Goal: Transaction & Acquisition: Purchase product/service

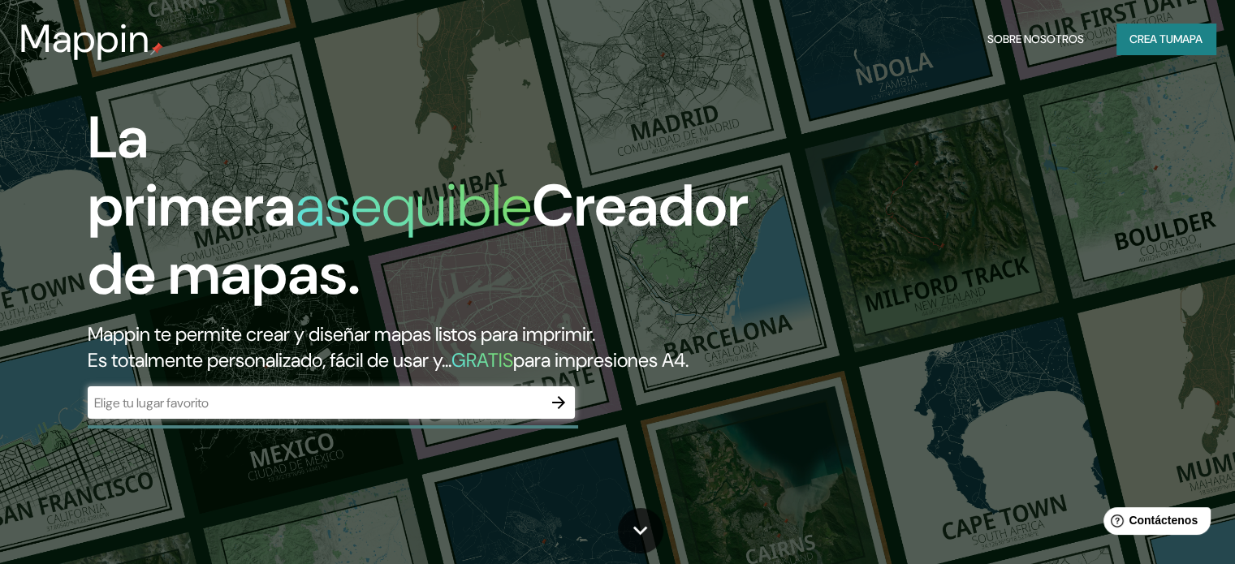
click at [560, 409] on icon "button" at bounding box center [558, 402] width 13 height 13
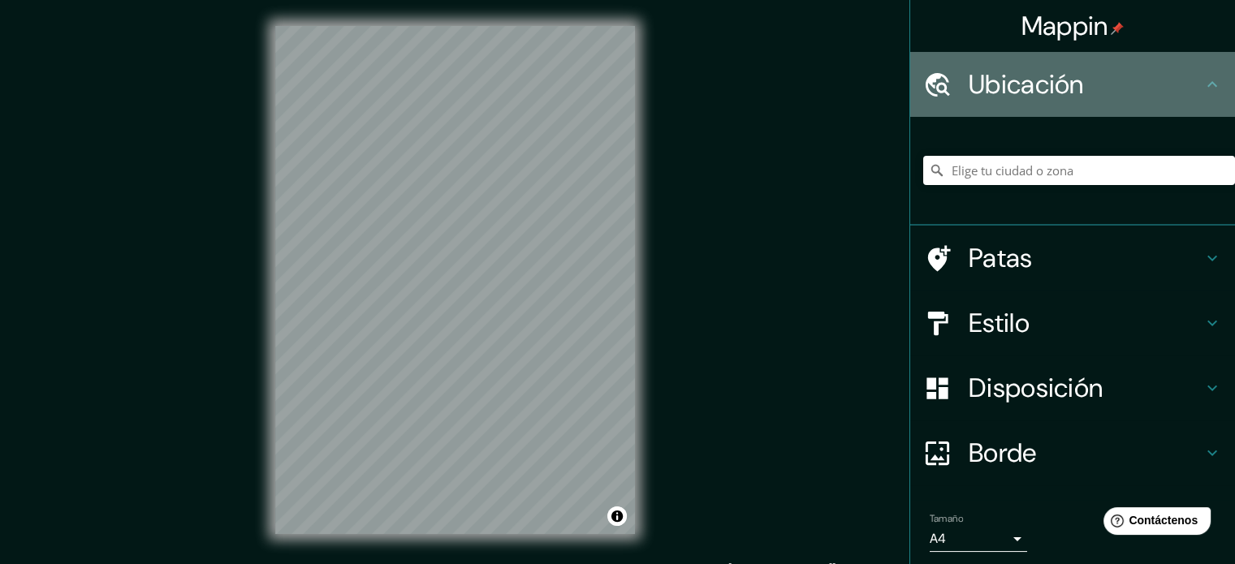
click at [1202, 82] on icon at bounding box center [1211, 84] width 19 height 19
click at [1202, 84] on icon at bounding box center [1211, 84] width 19 height 19
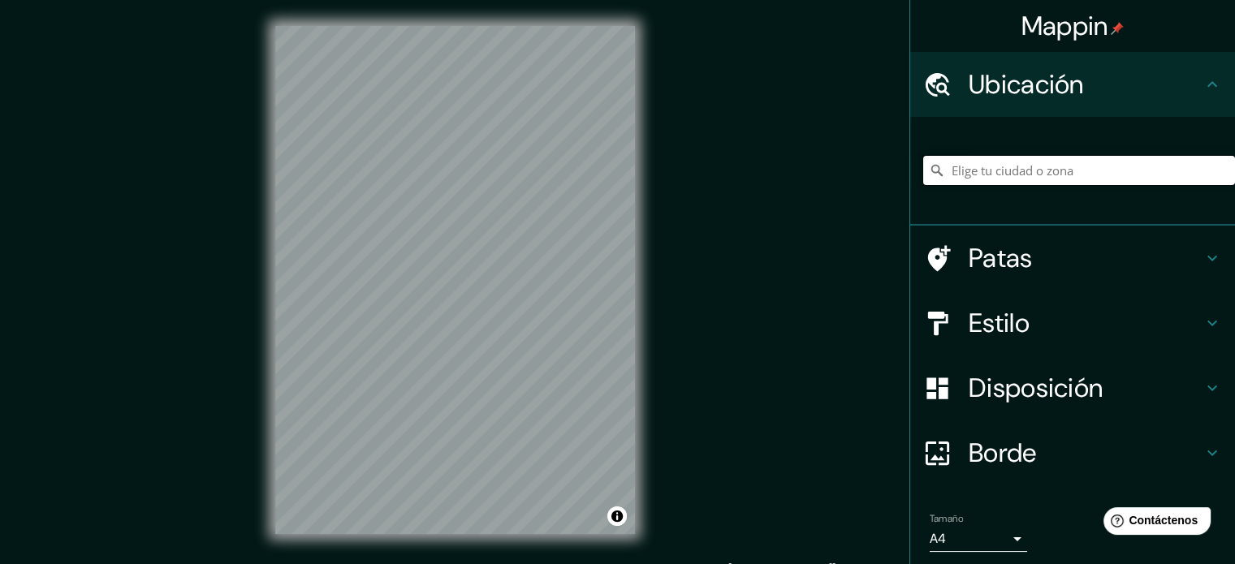
click at [1006, 169] on input "Elige tu ciudad o zona" at bounding box center [1079, 170] width 312 height 29
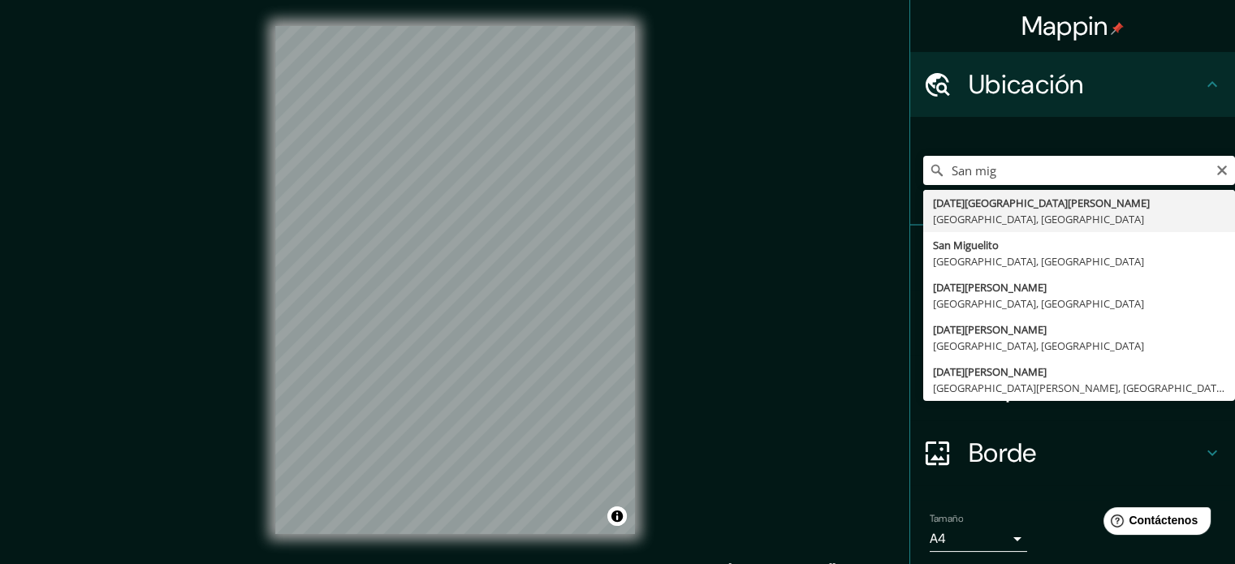
type input "[DATE][GEOGRAPHIC_DATA][PERSON_NAME], [GEOGRAPHIC_DATA], [GEOGRAPHIC_DATA]"
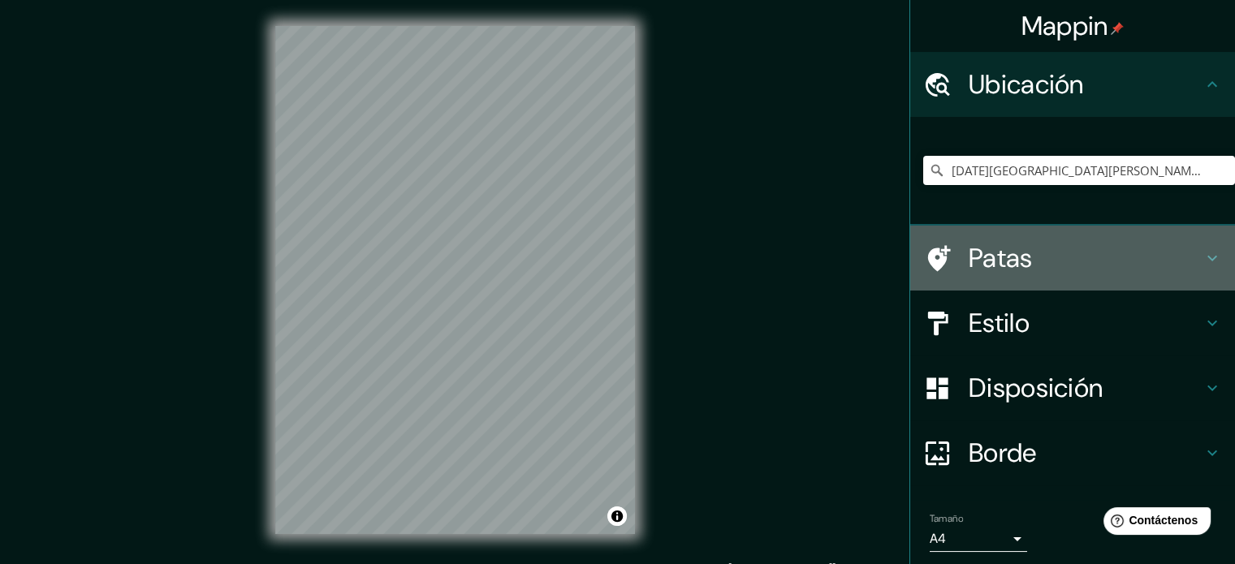
click at [1202, 248] on icon at bounding box center [1211, 257] width 19 height 19
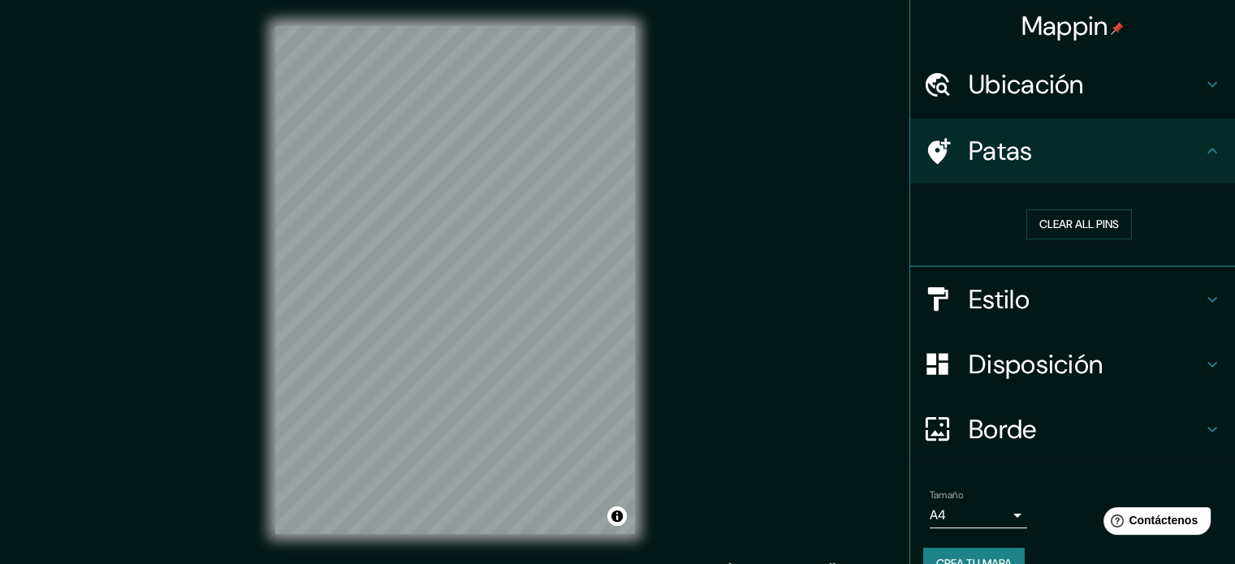
click at [1204, 145] on icon at bounding box center [1211, 150] width 19 height 19
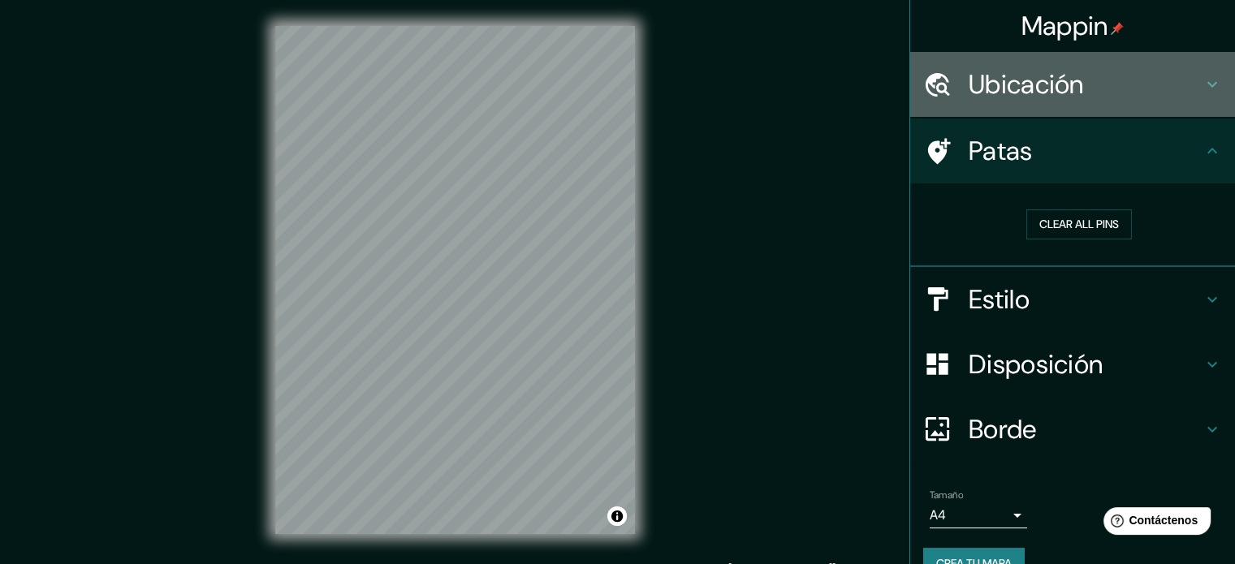
click at [1202, 84] on icon at bounding box center [1211, 84] width 19 height 19
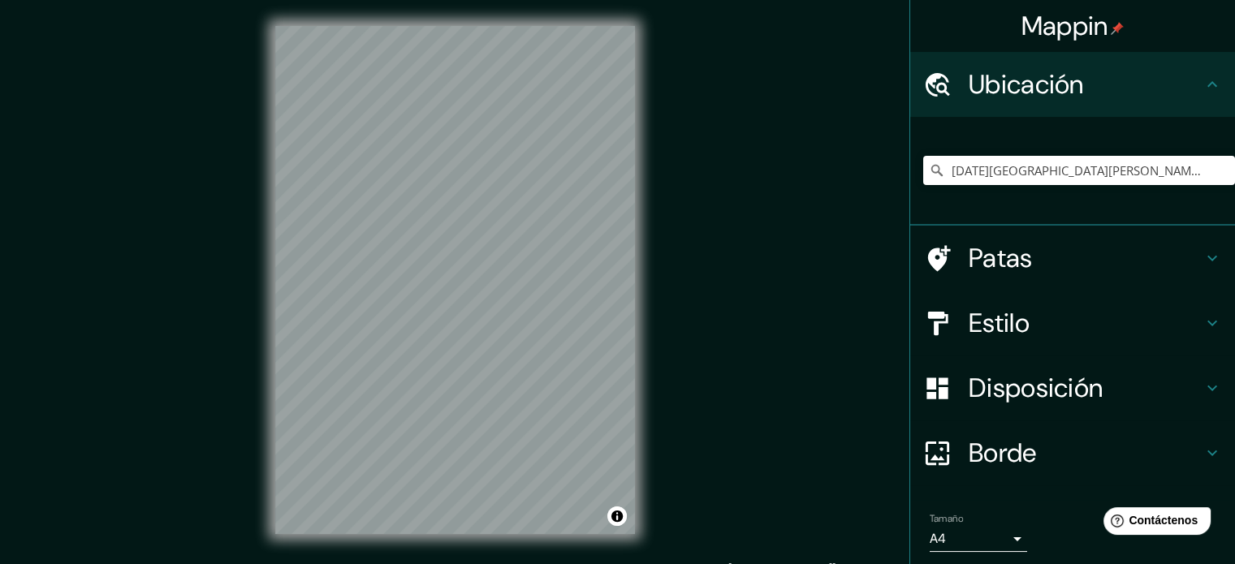
click at [1204, 262] on icon at bounding box center [1211, 257] width 19 height 19
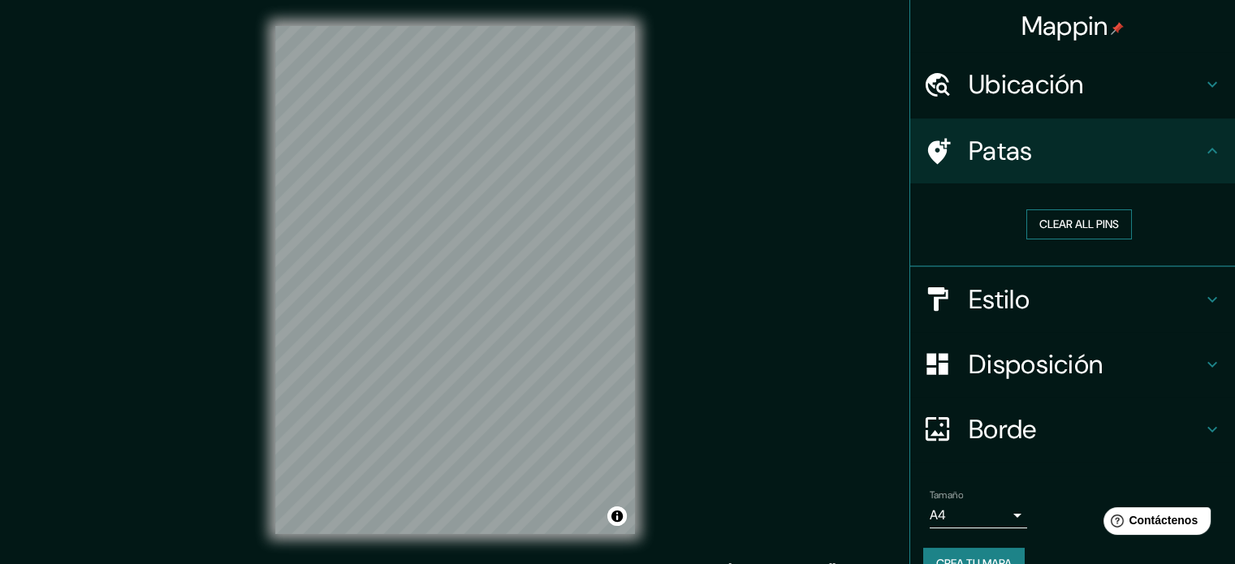
click at [1085, 221] on button "Clear all pins" at bounding box center [1079, 224] width 106 height 30
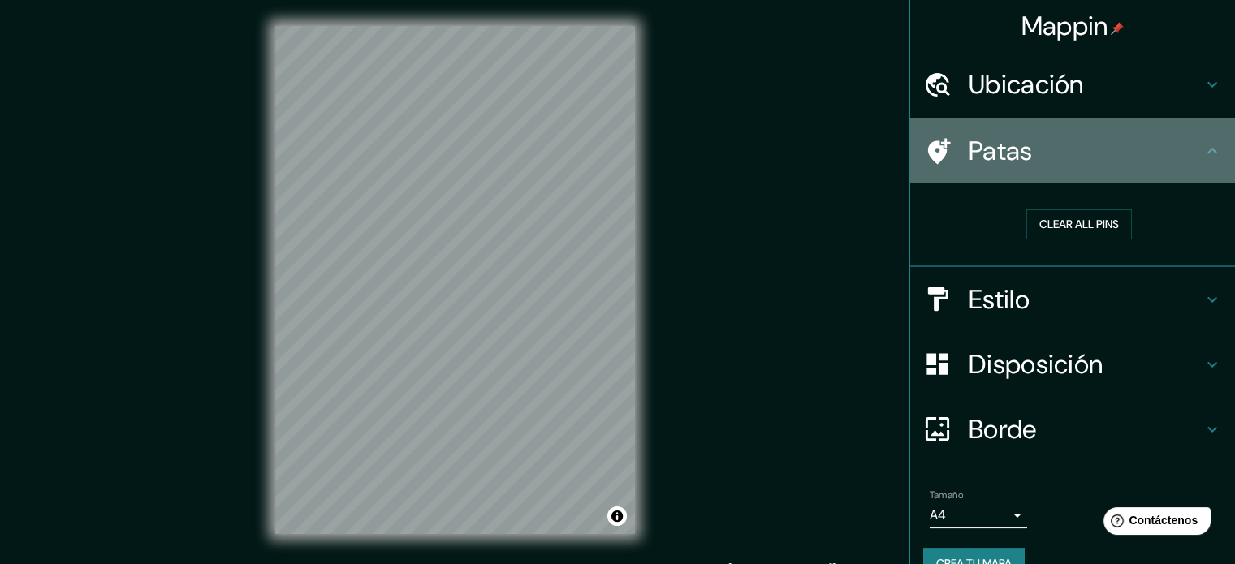
click at [1202, 146] on icon at bounding box center [1211, 150] width 19 height 19
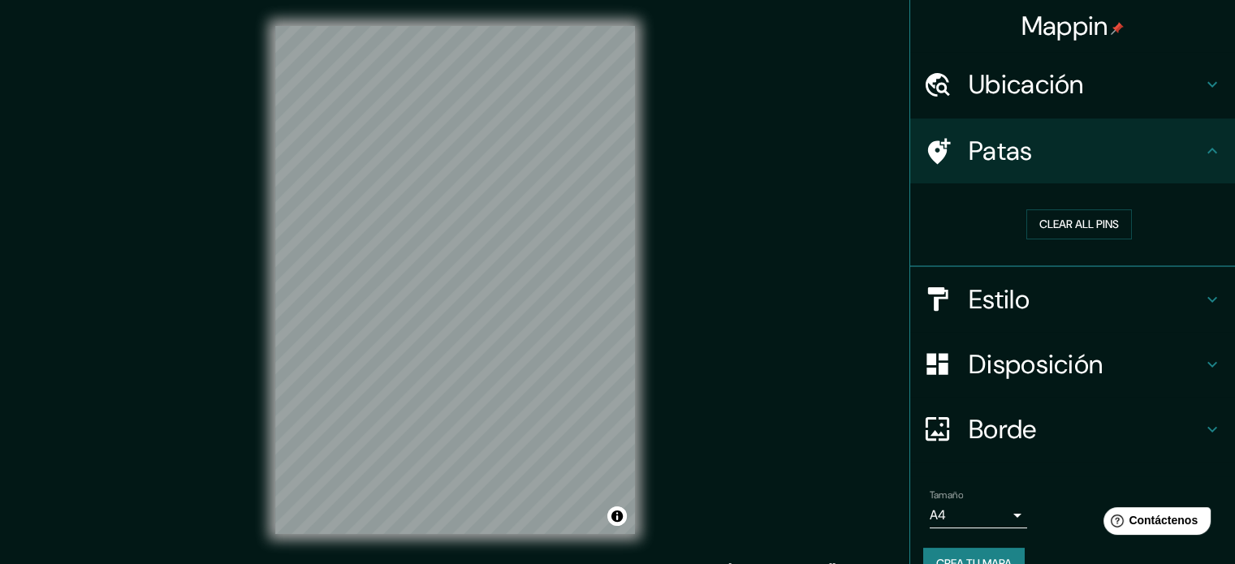
click at [1188, 82] on h4 "Ubicación" at bounding box center [1085, 84] width 234 height 32
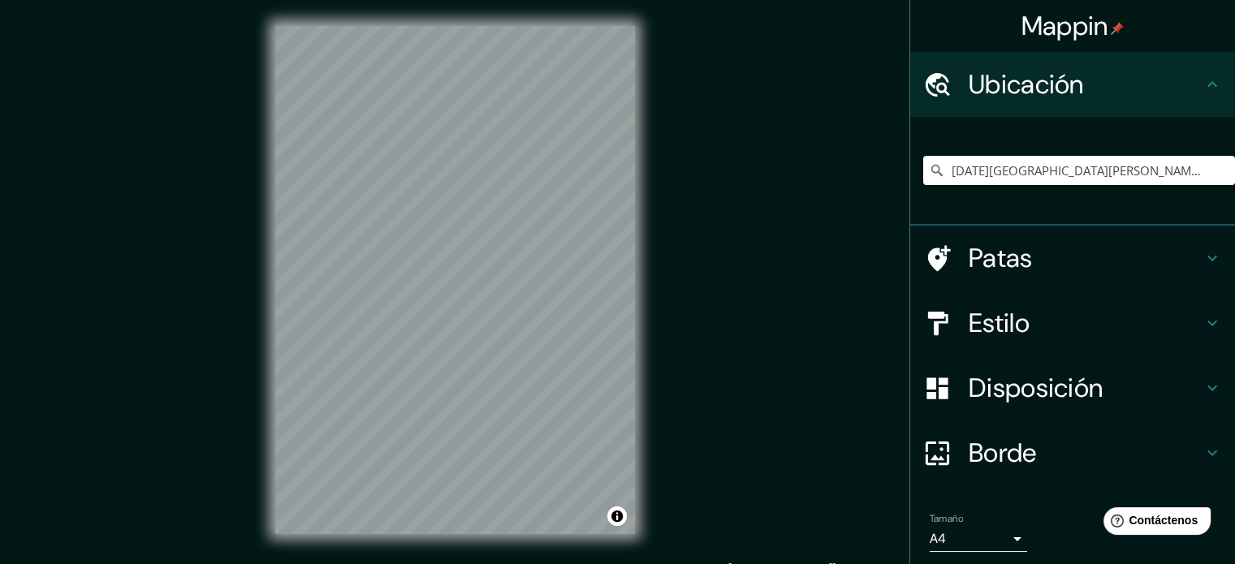
click at [1186, 249] on h4 "Patas" at bounding box center [1085, 258] width 234 height 32
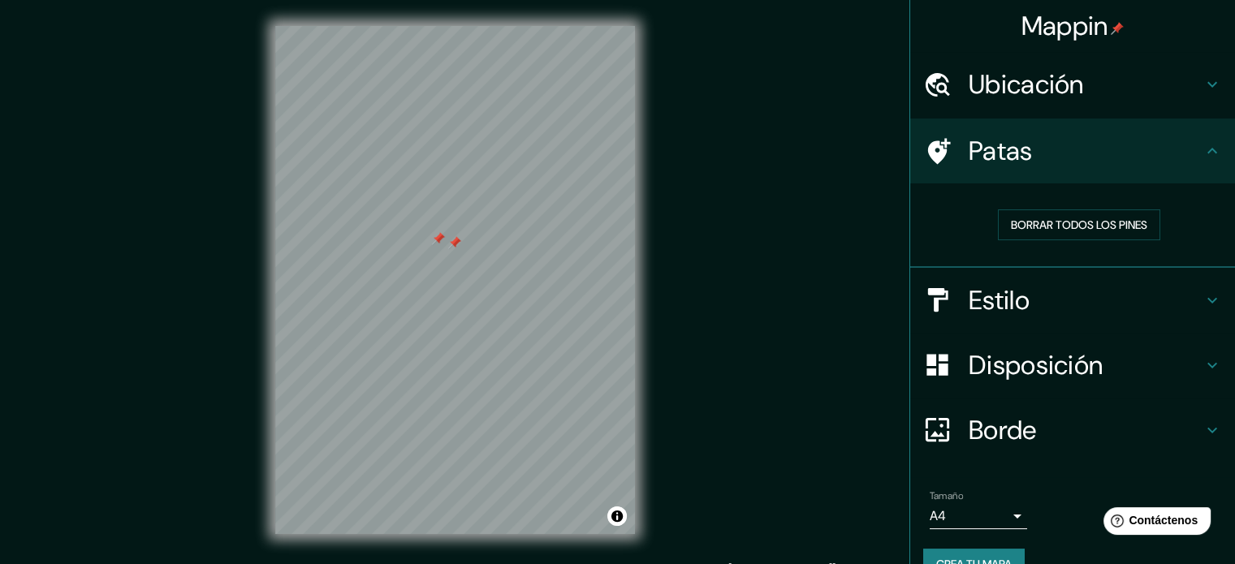
click at [1204, 301] on icon at bounding box center [1211, 300] width 19 height 19
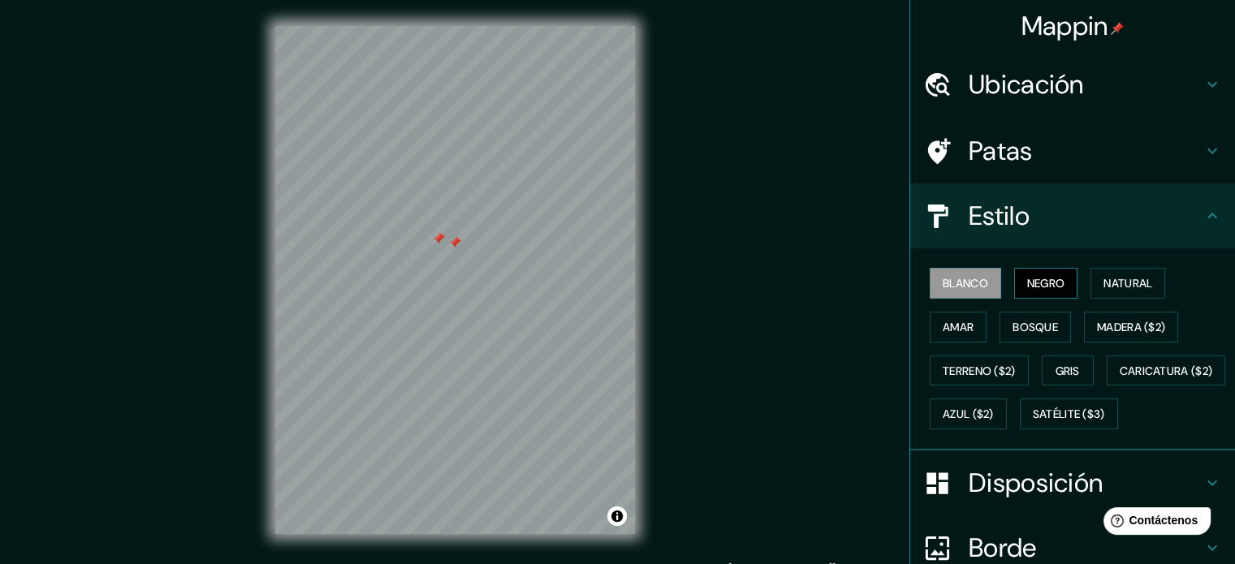
click at [1050, 286] on font "Negro" at bounding box center [1046, 283] width 38 height 15
click at [1172, 162] on h4 "Patas" at bounding box center [1085, 151] width 234 height 32
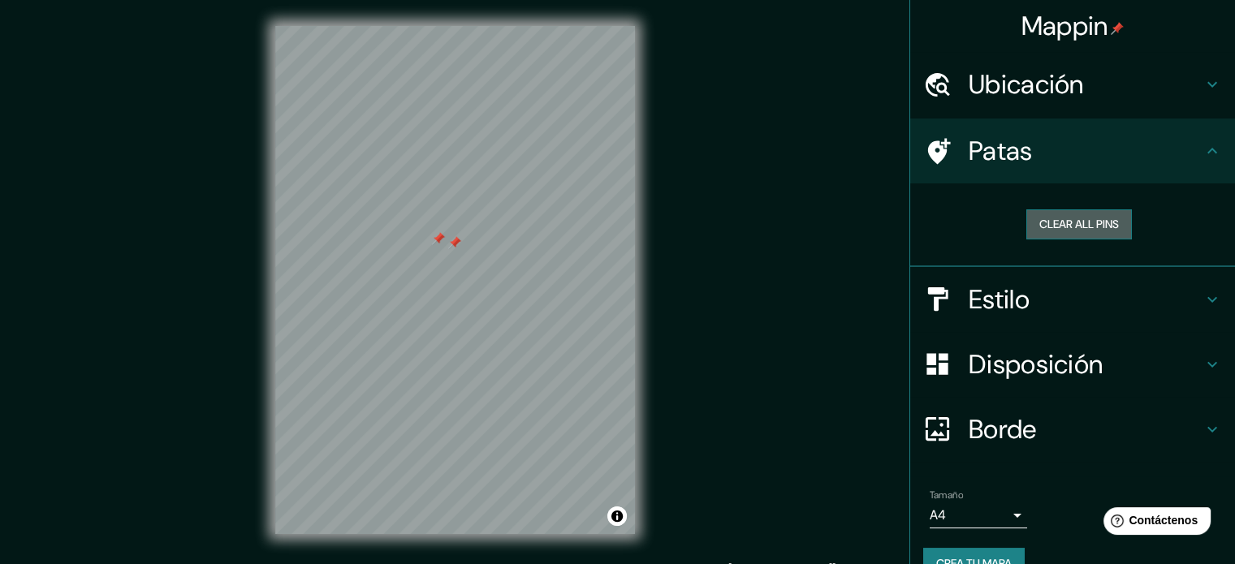
click at [1055, 220] on button "Clear all pins" at bounding box center [1079, 224] width 106 height 30
click at [1071, 298] on h4 "Estilo" at bounding box center [1085, 299] width 234 height 32
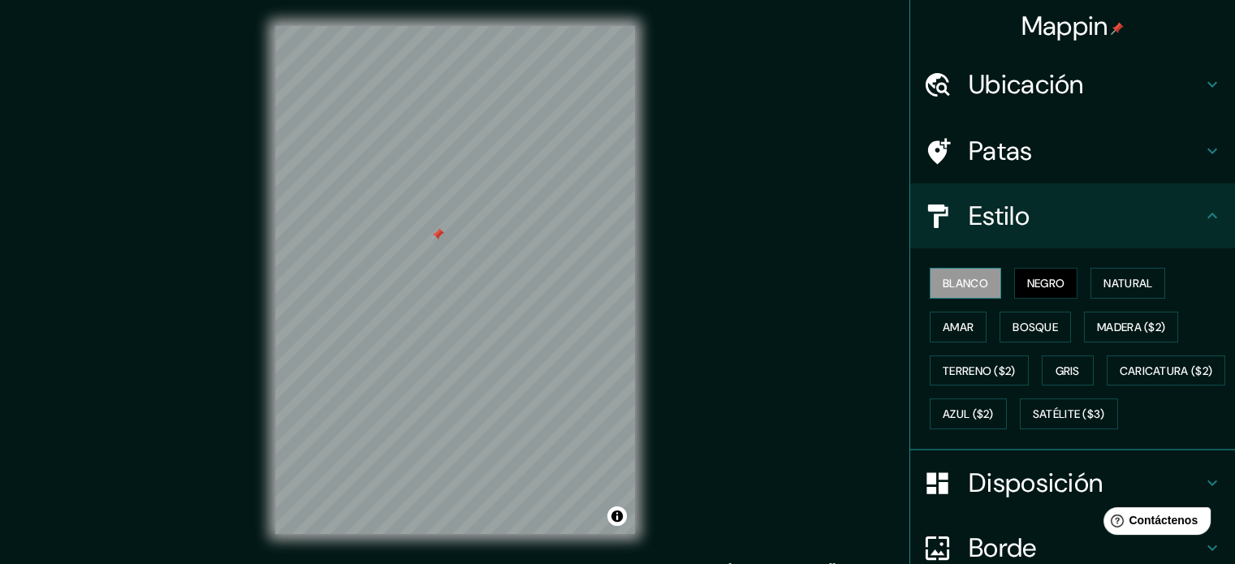
click at [955, 279] on font "Blanco" at bounding box center [964, 283] width 45 height 15
click at [1202, 208] on icon at bounding box center [1211, 215] width 19 height 19
click at [256, 263] on div "© Mapbox © OpenStreetMap Improve this map" at bounding box center [455, 280] width 412 height 560
click at [1036, 278] on font "Negro" at bounding box center [1046, 283] width 38 height 15
click at [989, 365] on font "Terreno ($2)" at bounding box center [978, 371] width 73 height 15
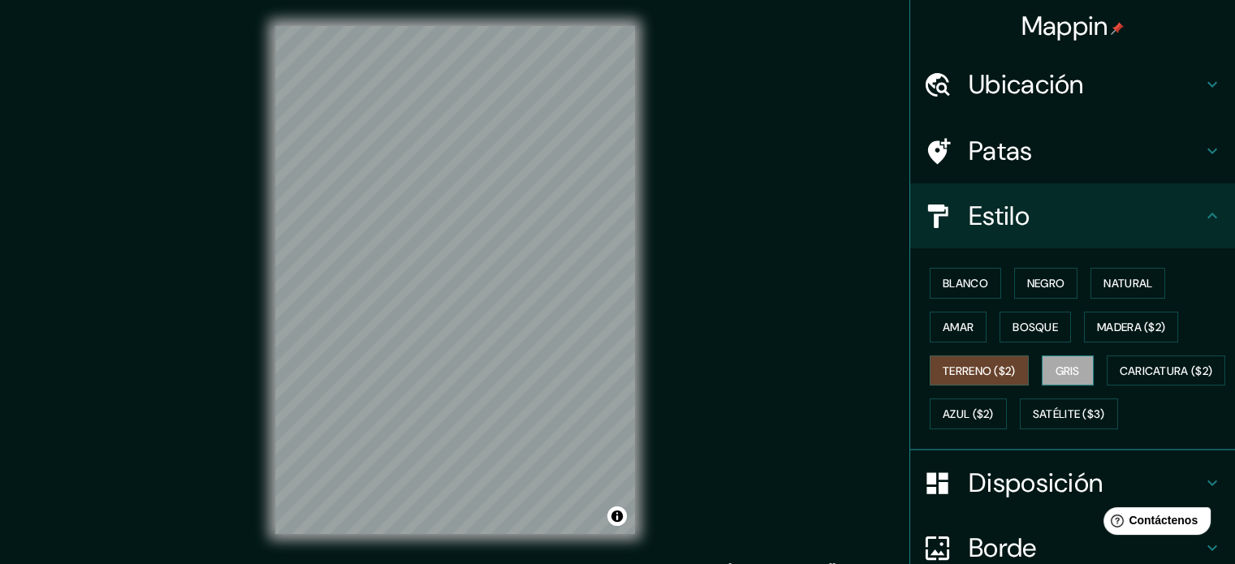
click at [1055, 366] on font "Gris" at bounding box center [1067, 371] width 24 height 15
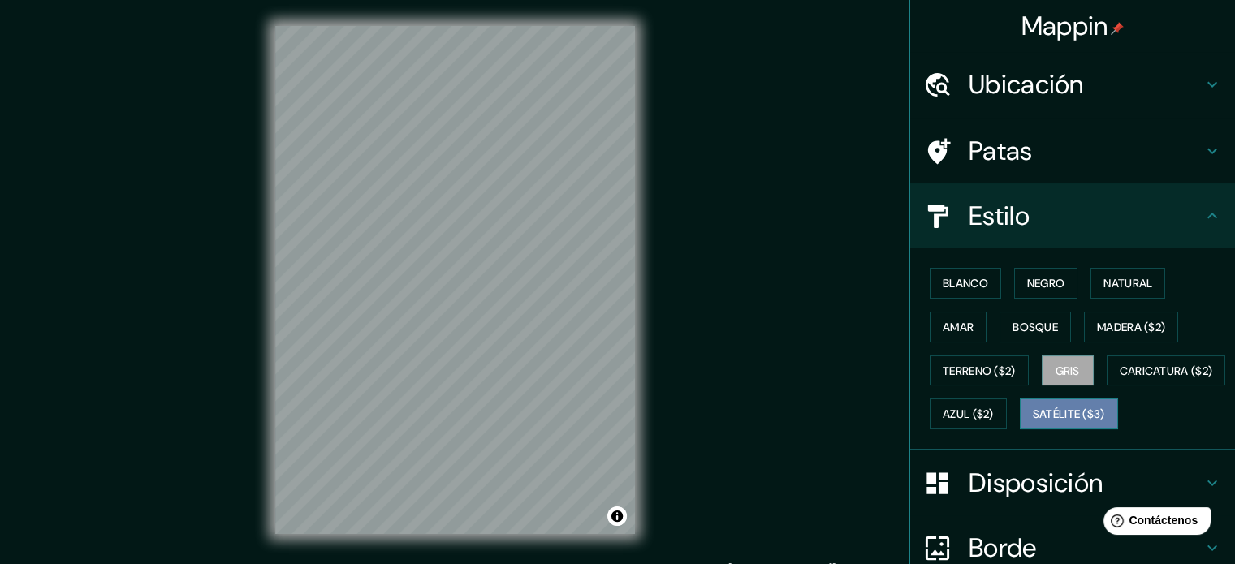
click at [1032, 422] on font "Satélite ($3)" at bounding box center [1068, 414] width 72 height 15
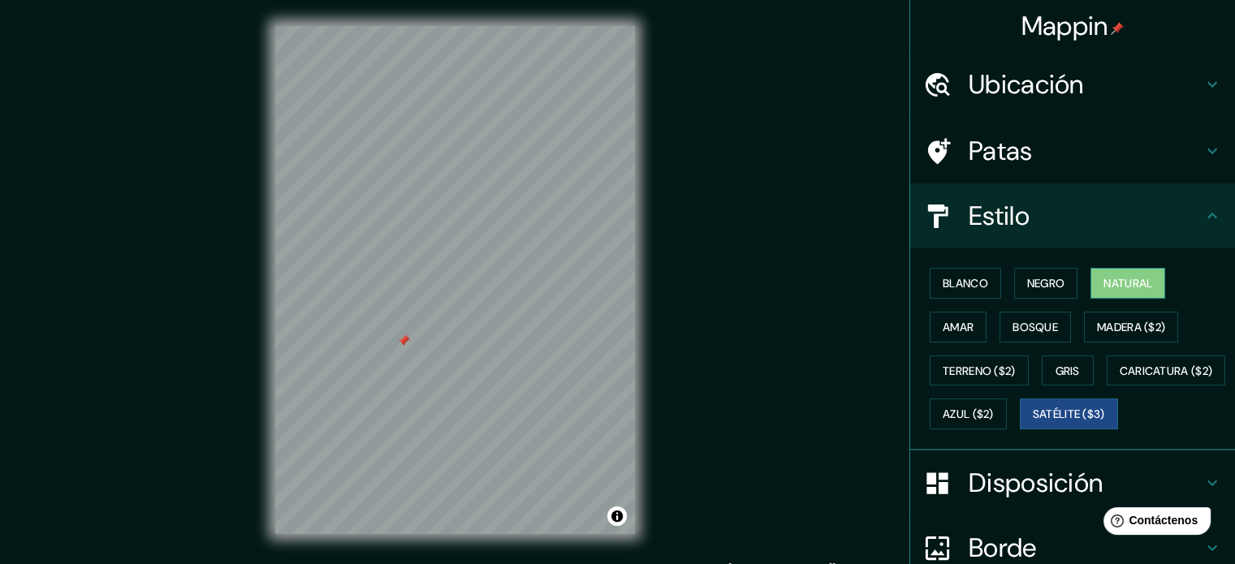
click at [1108, 289] on font "Natural" at bounding box center [1127, 283] width 49 height 15
click at [1137, 160] on h4 "Patas" at bounding box center [1085, 151] width 234 height 32
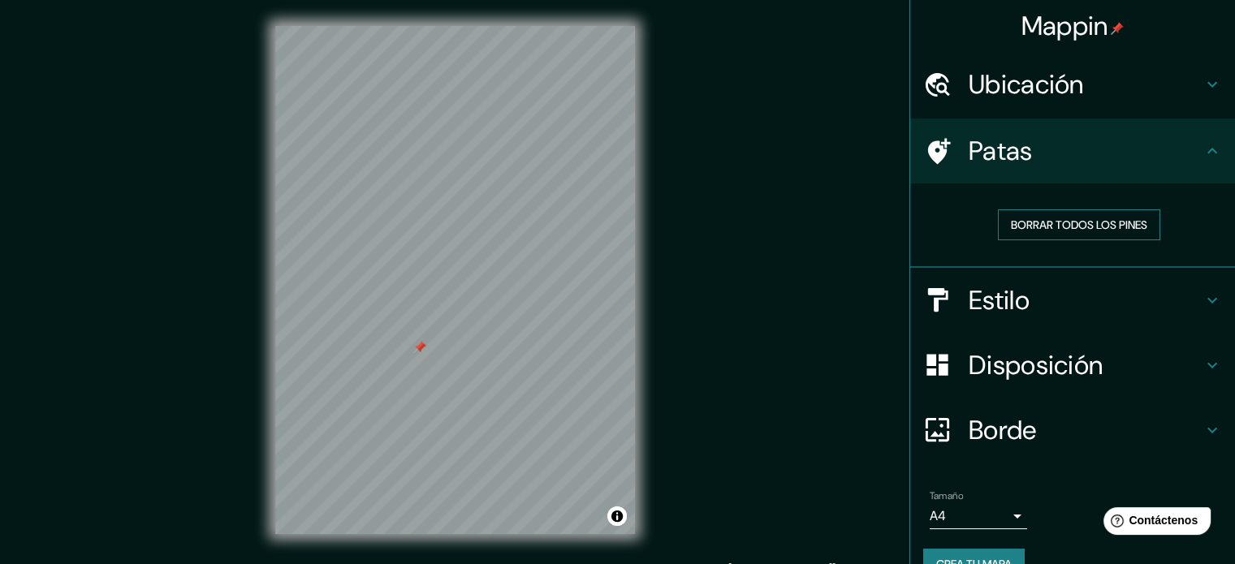
click at [1068, 220] on font "Borrar todos los pines" at bounding box center [1078, 225] width 136 height 15
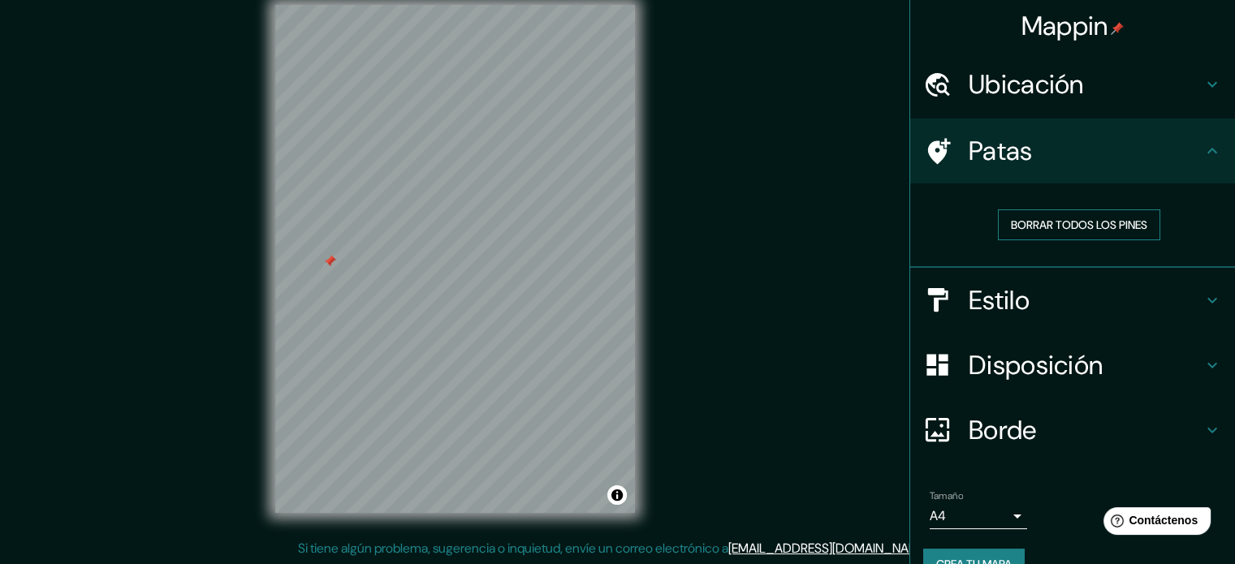
click at [1087, 220] on font "Borrar todos los pines" at bounding box center [1078, 225] width 136 height 15
click at [1128, 288] on h4 "Estilo" at bounding box center [1085, 300] width 234 height 32
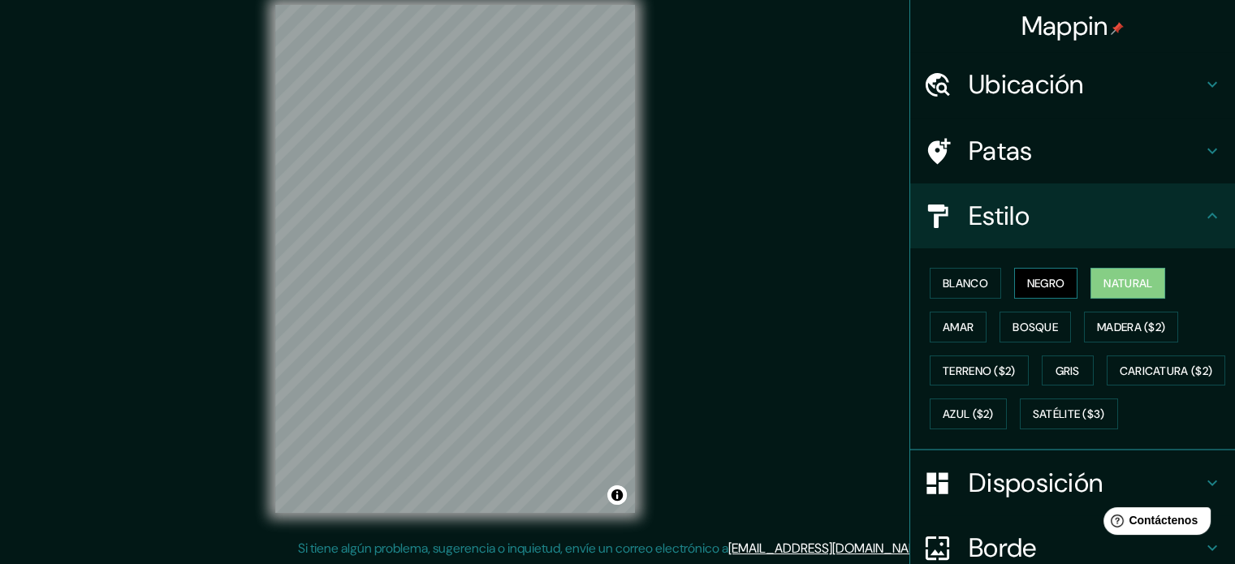
click at [1032, 283] on font "Negro" at bounding box center [1046, 283] width 38 height 15
click at [1202, 209] on icon at bounding box center [1211, 215] width 19 height 19
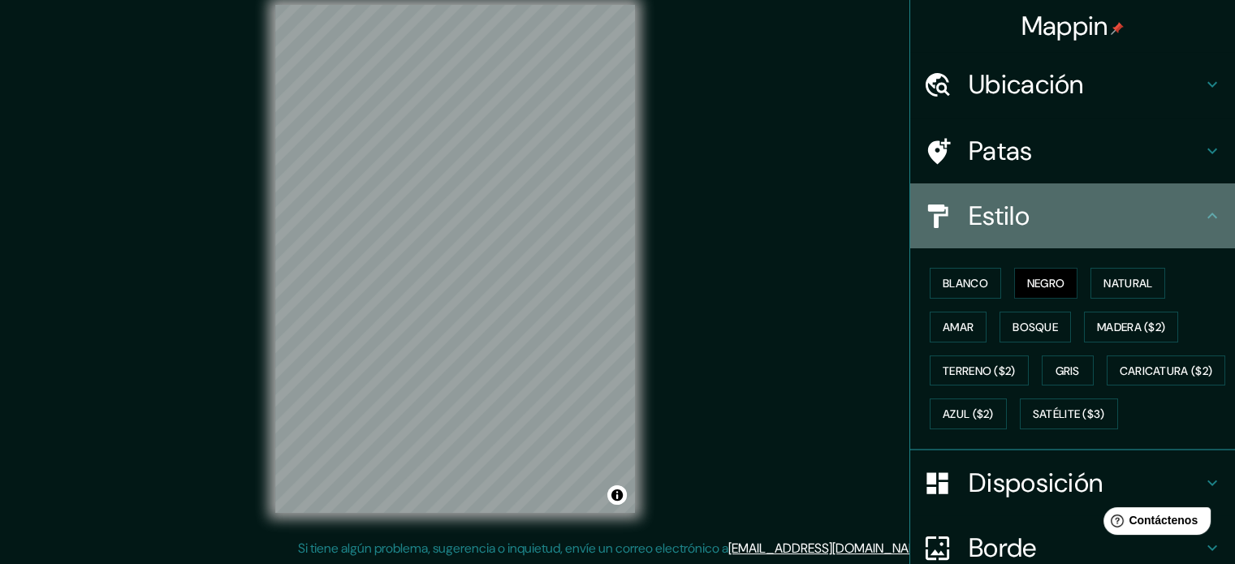
click at [1202, 220] on icon at bounding box center [1211, 215] width 19 height 19
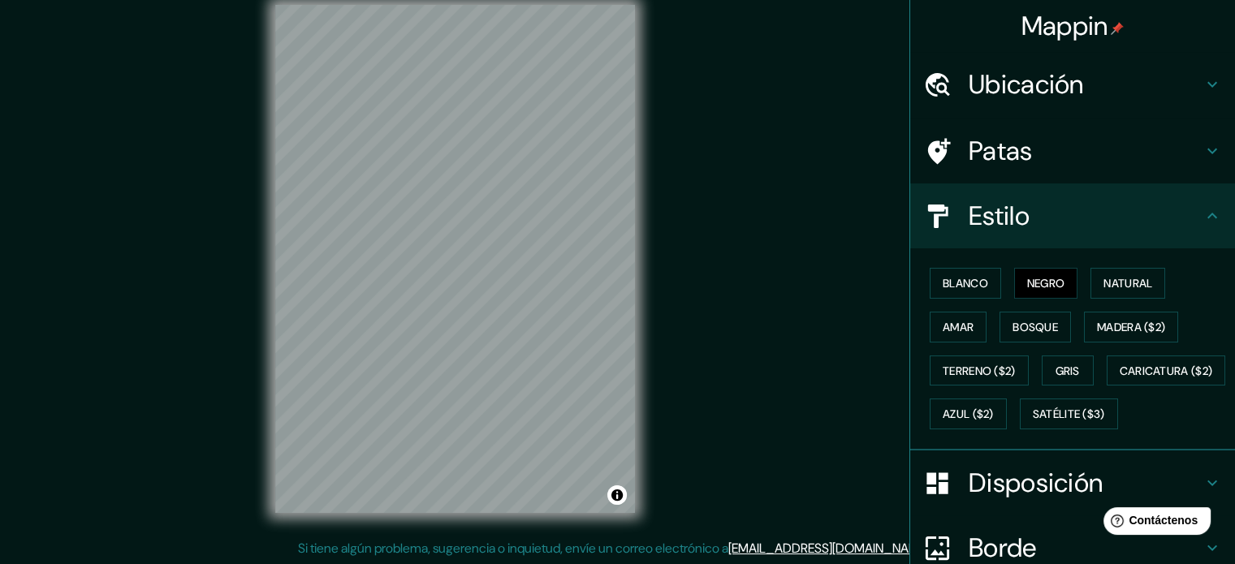
click at [1202, 217] on icon at bounding box center [1211, 215] width 19 height 19
click at [1202, 216] on icon at bounding box center [1211, 215] width 19 height 19
click at [1202, 150] on icon at bounding box center [1211, 150] width 19 height 19
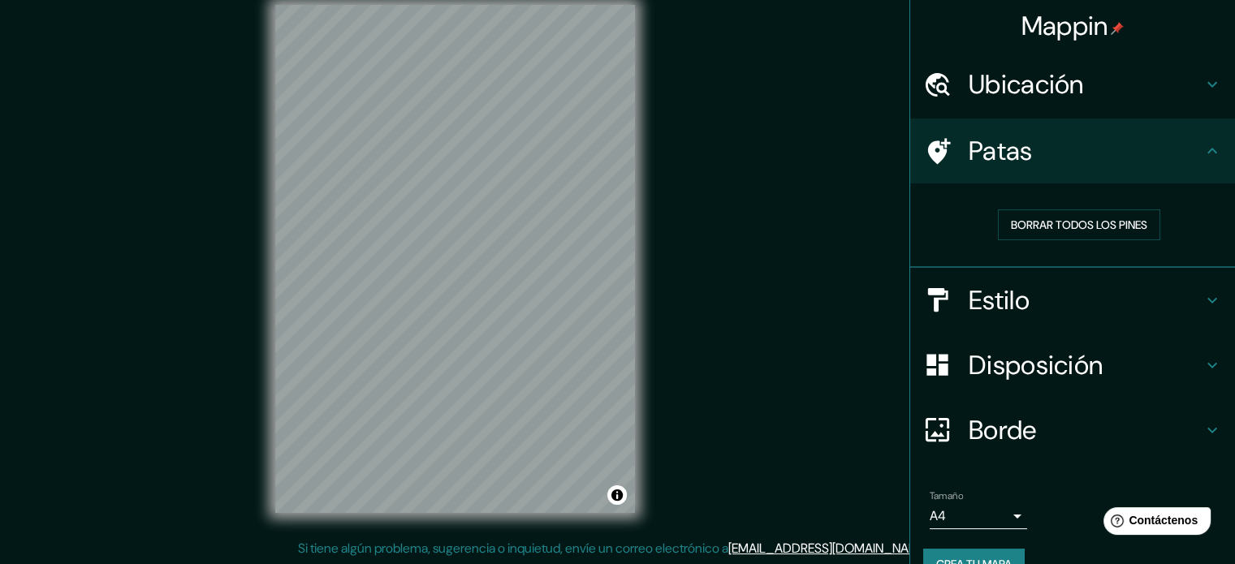
click at [1097, 356] on h4 "Disposición" at bounding box center [1085, 365] width 234 height 32
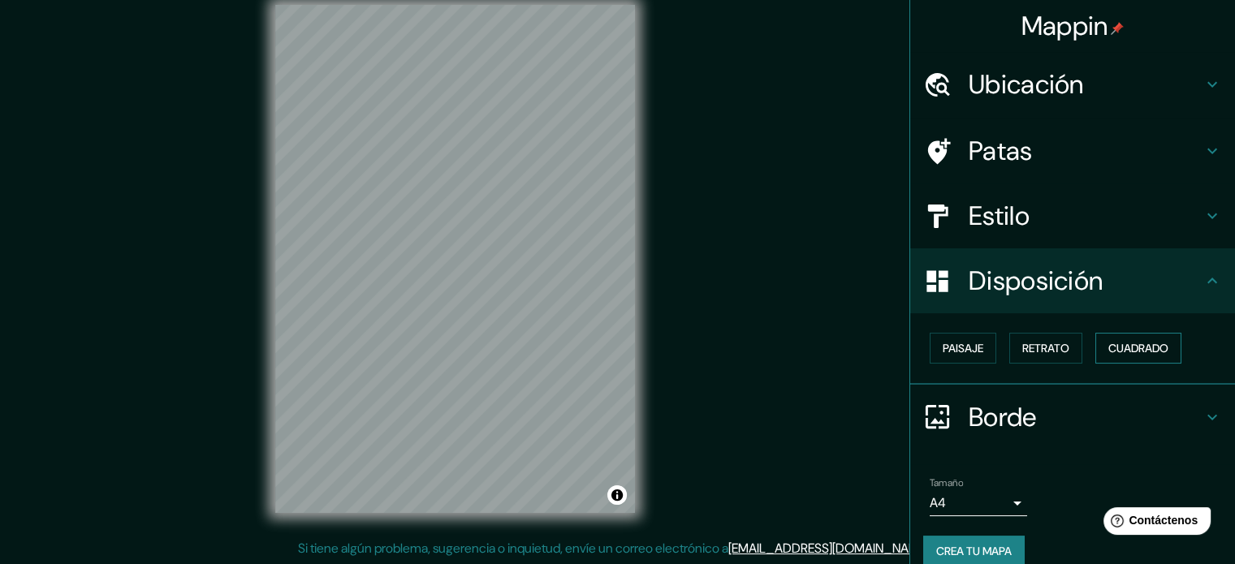
click at [1140, 338] on font "Cuadrado" at bounding box center [1138, 348] width 60 height 21
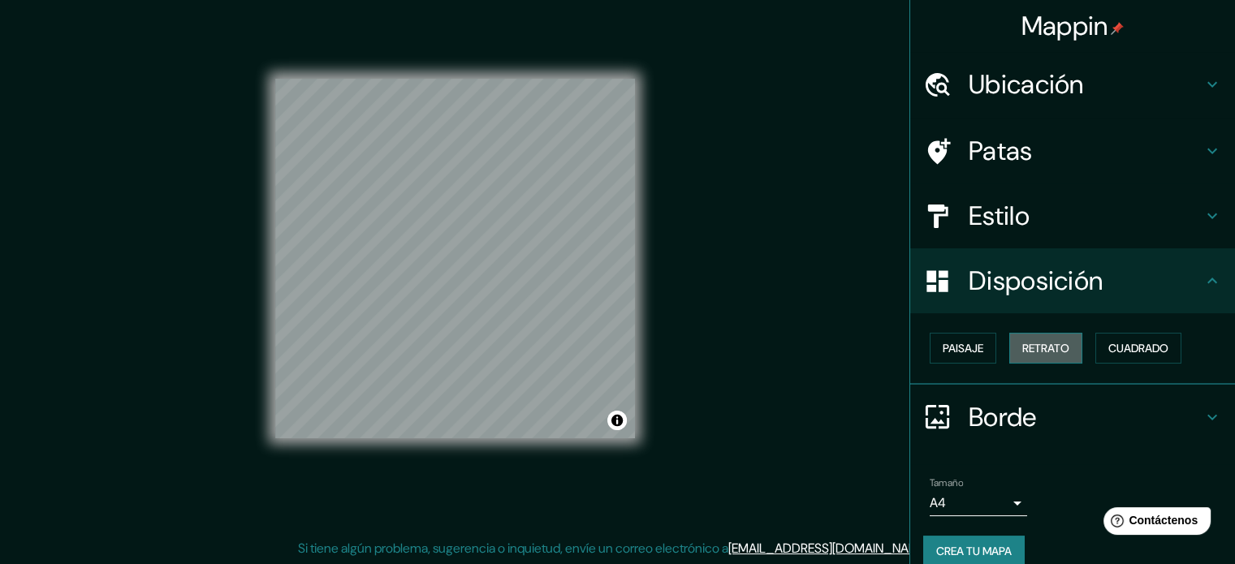
click at [1045, 347] on font "Retrato" at bounding box center [1045, 348] width 47 height 15
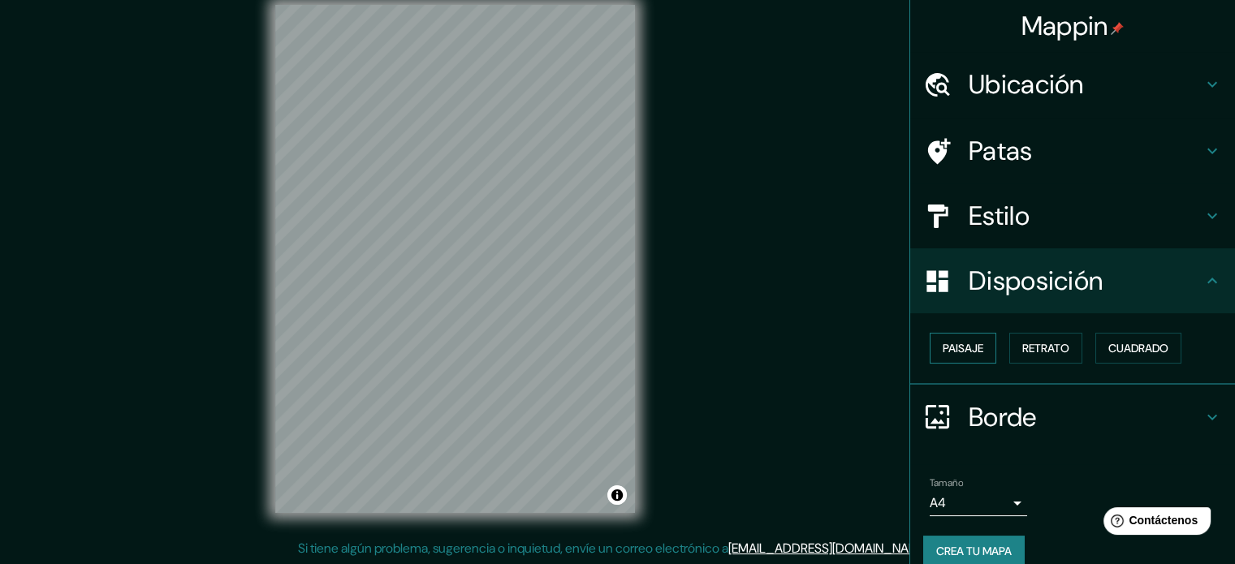
click at [954, 338] on font "Paisaje" at bounding box center [962, 348] width 41 height 21
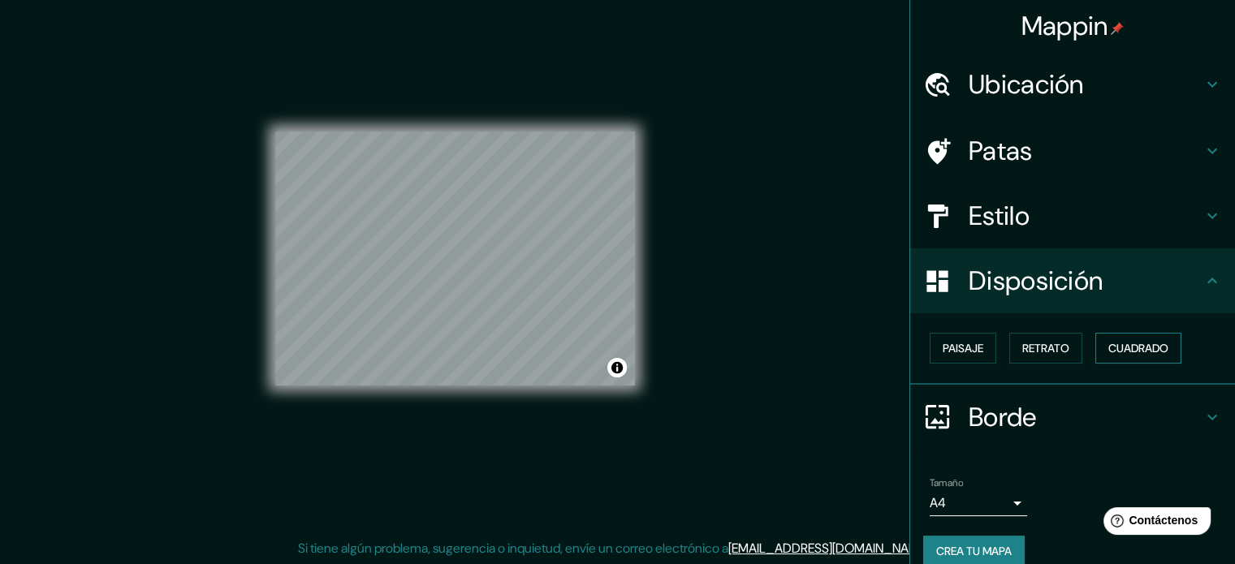
click at [1108, 343] on font "Cuadrado" at bounding box center [1138, 348] width 60 height 15
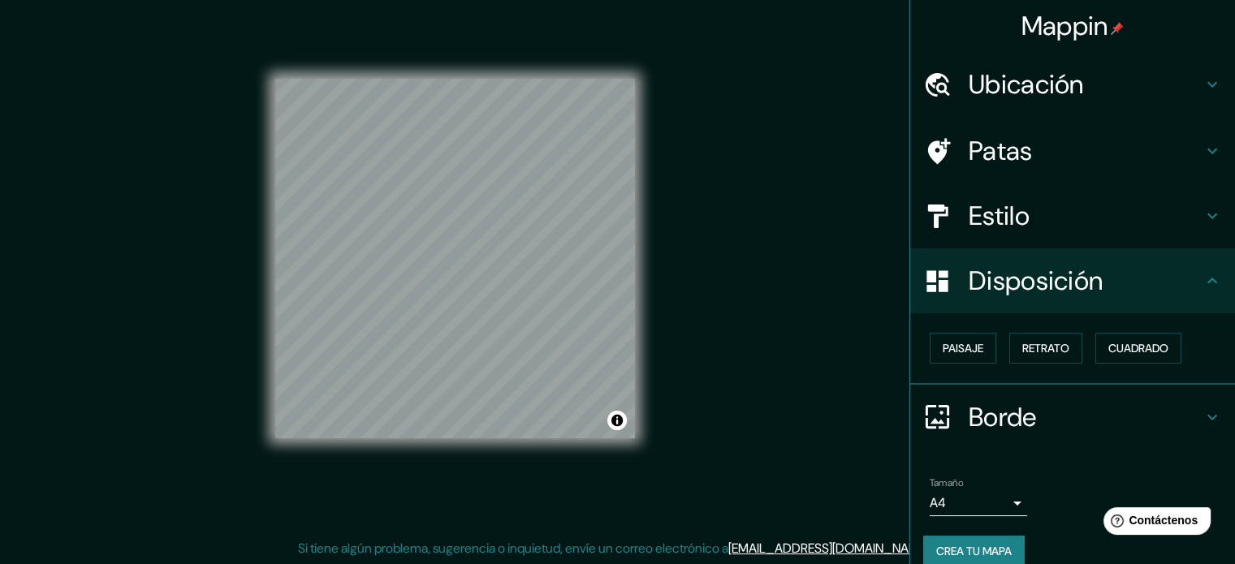
scroll to position [19, 0]
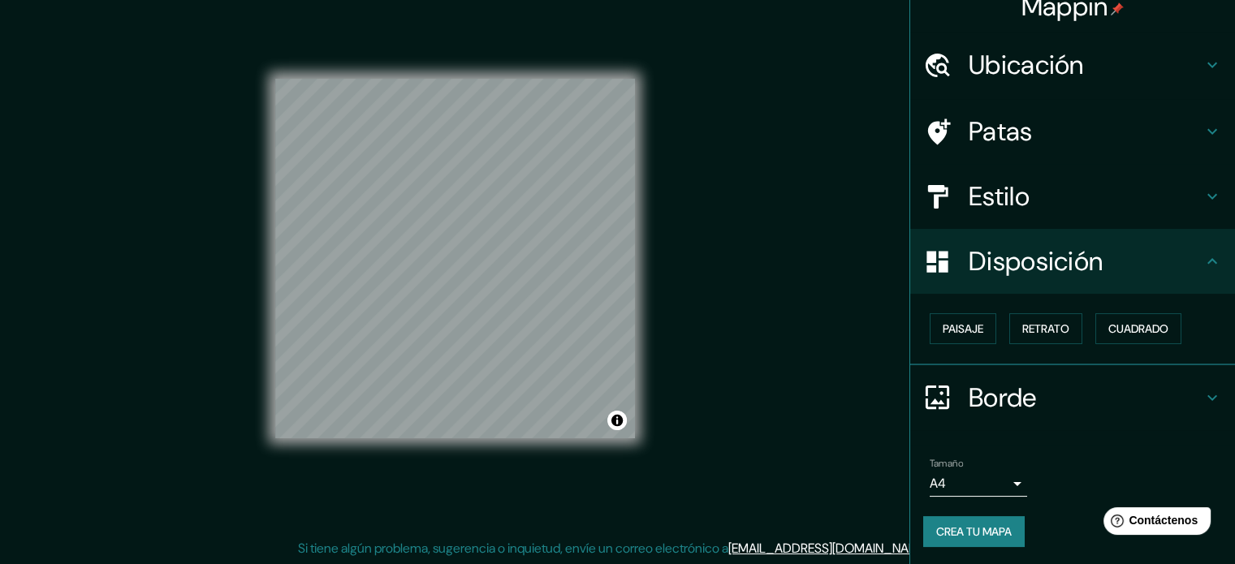
click at [1164, 387] on h4 "Borde" at bounding box center [1085, 397] width 234 height 32
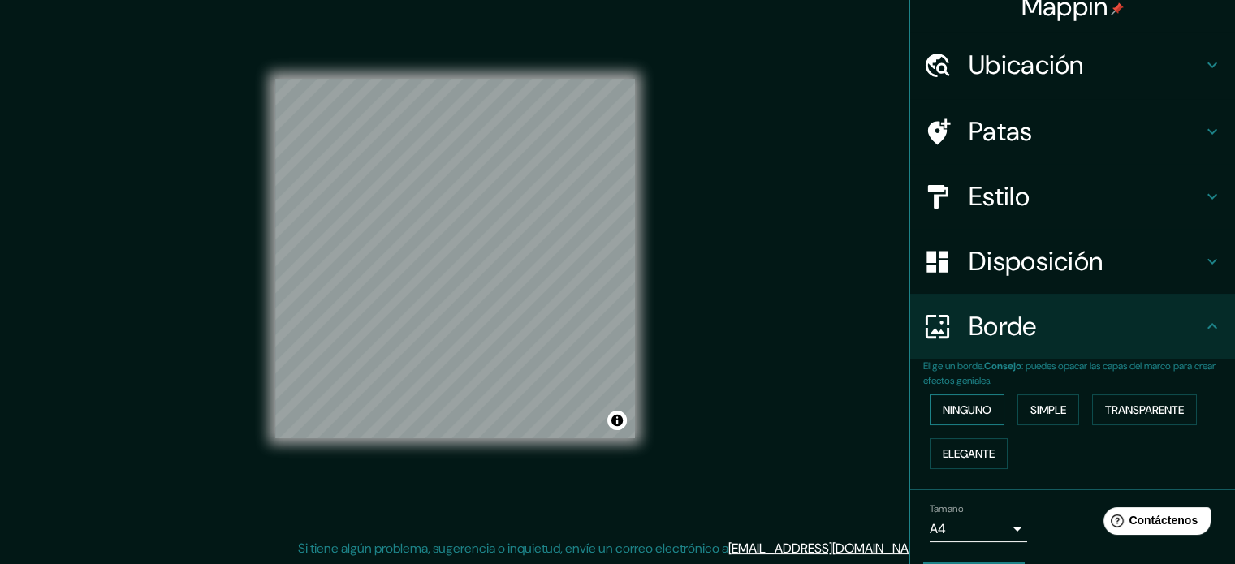
click at [952, 410] on font "Ninguno" at bounding box center [966, 410] width 49 height 15
click at [1041, 408] on font "Simple" at bounding box center [1048, 410] width 36 height 15
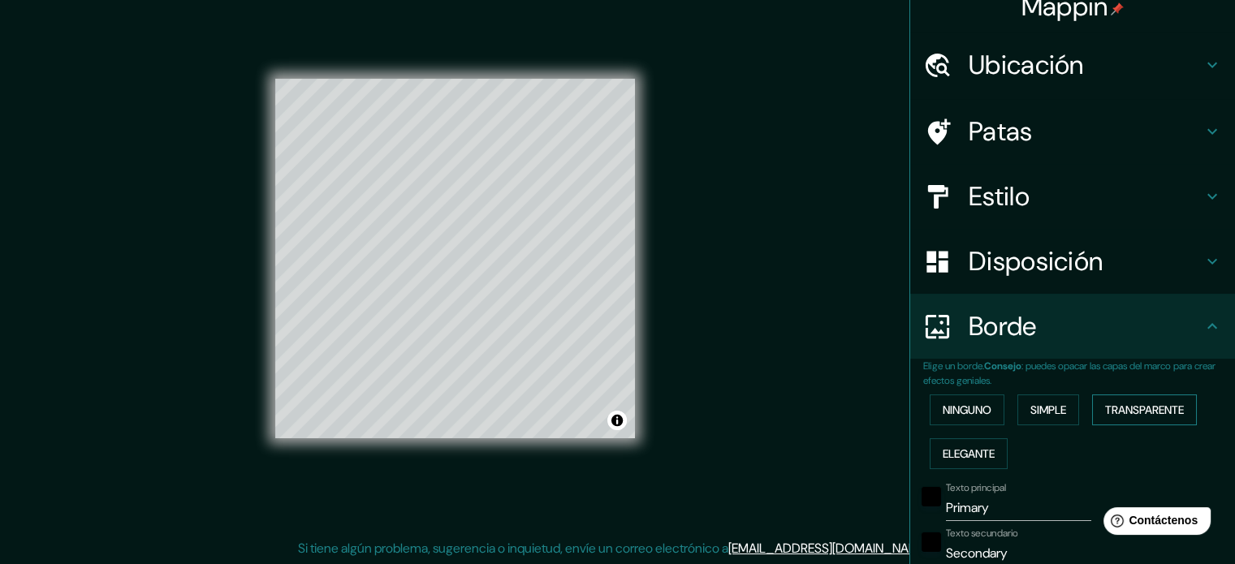
click at [1123, 408] on font "Transparente" at bounding box center [1144, 410] width 79 height 15
click at [950, 439] on button "Elegante" at bounding box center [968, 453] width 78 height 31
click at [958, 409] on font "Ninguno" at bounding box center [966, 410] width 49 height 15
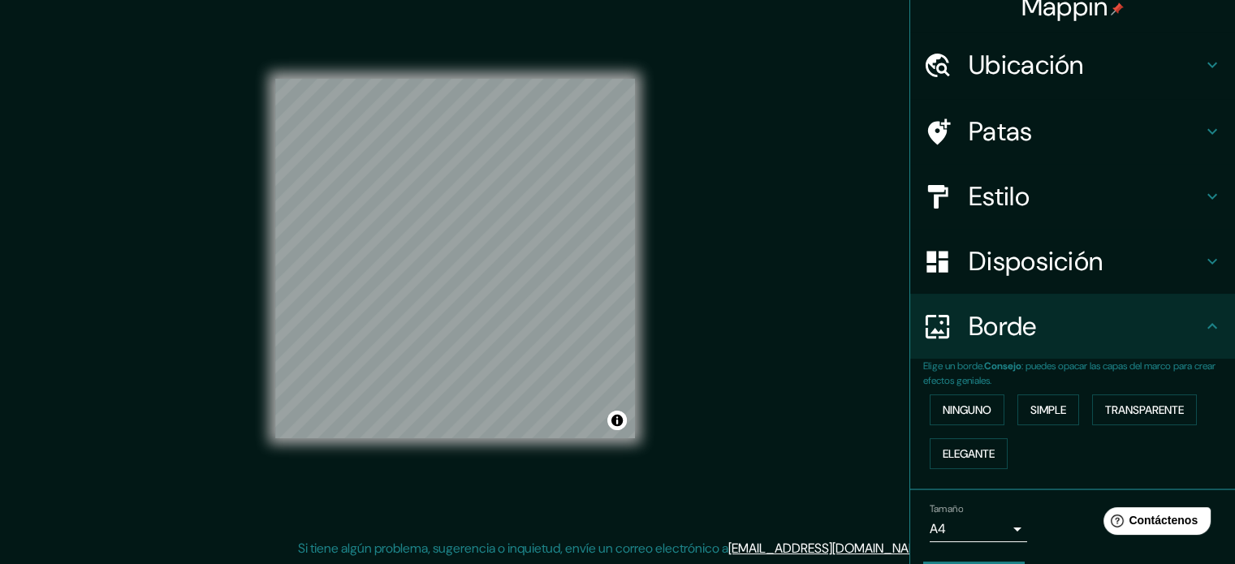
scroll to position [65, 0]
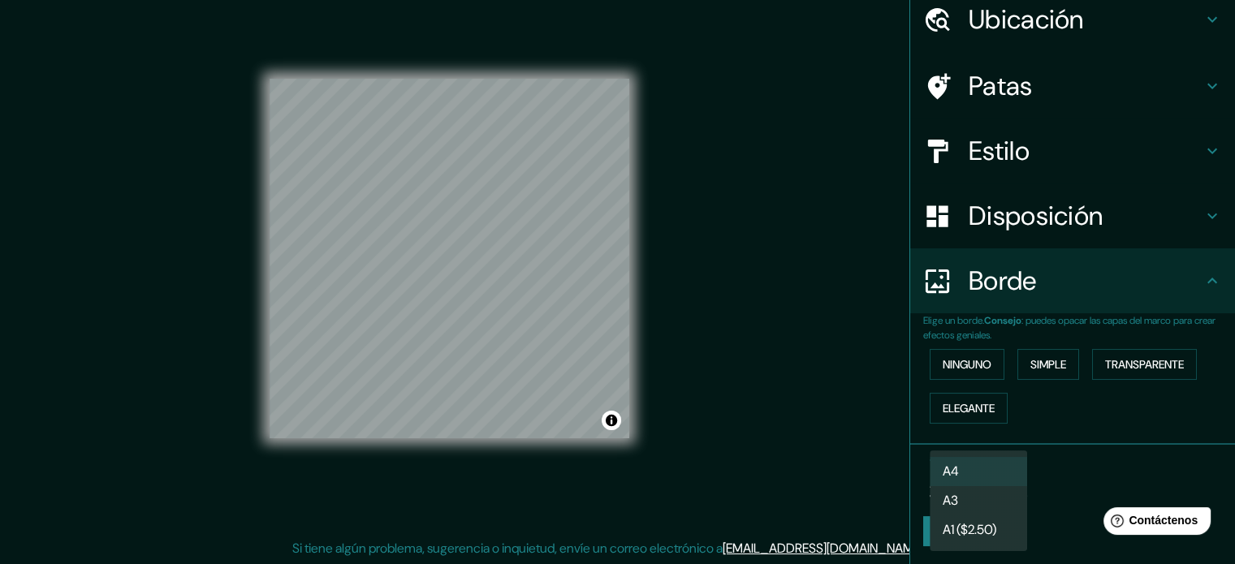
click at [1004, 480] on body "Mappin Ubicación [DATE][GEOGRAPHIC_DATA][PERSON_NAME], [GEOGRAPHIC_DATA], [GEOG…" at bounding box center [617, 261] width 1235 height 564
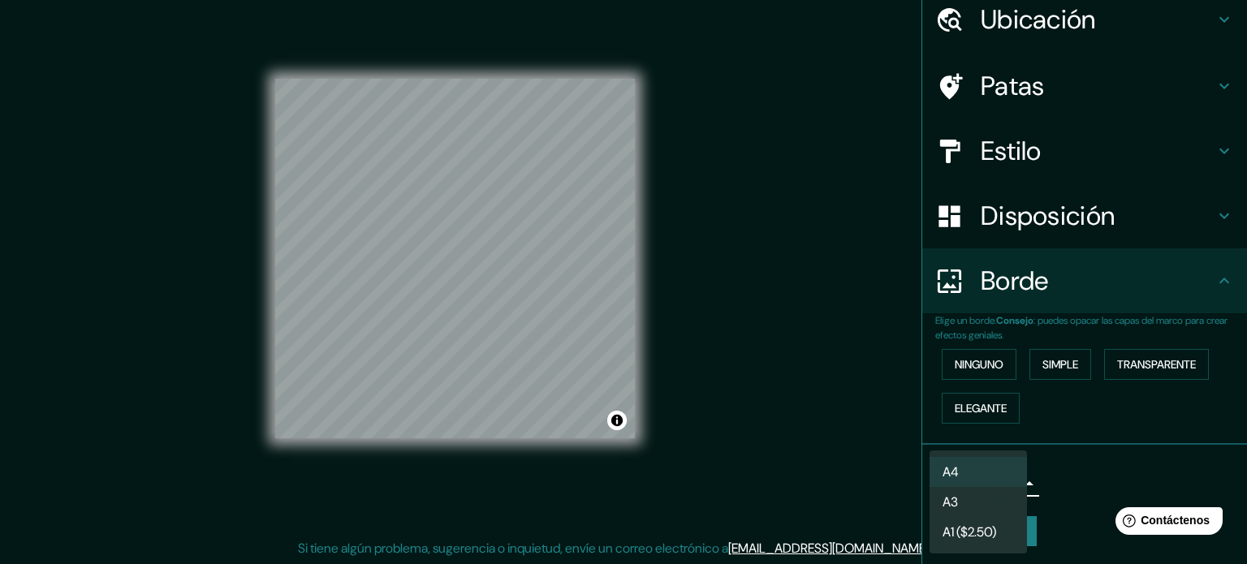
click at [994, 502] on li "A3" at bounding box center [977, 502] width 97 height 30
type input "a4"
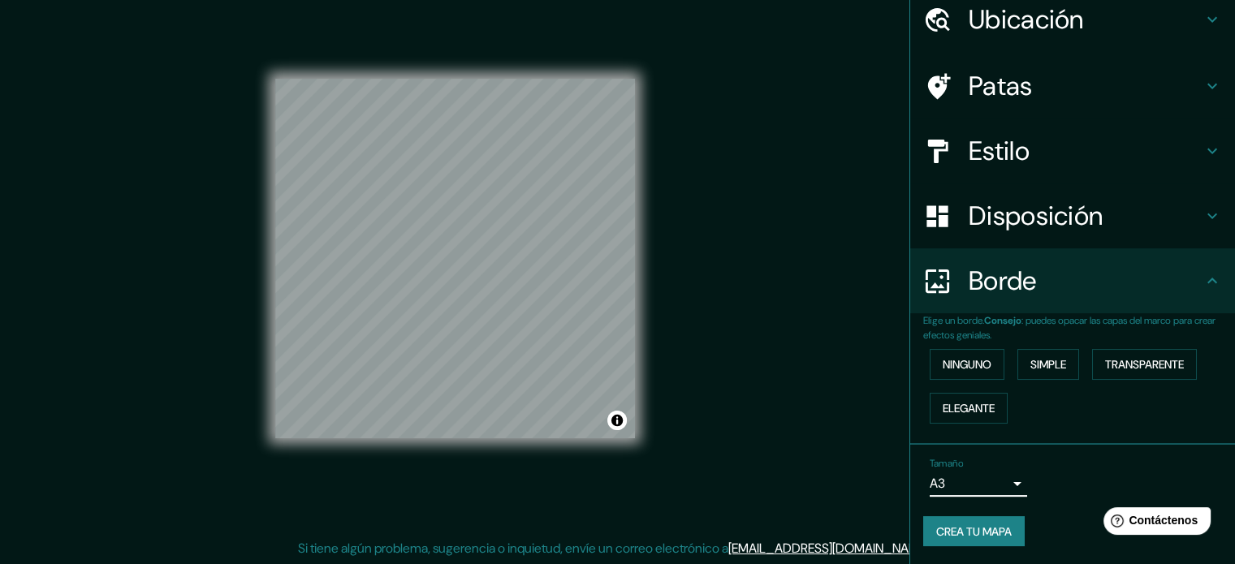
click at [1115, 136] on h4 "Estilo" at bounding box center [1085, 151] width 234 height 32
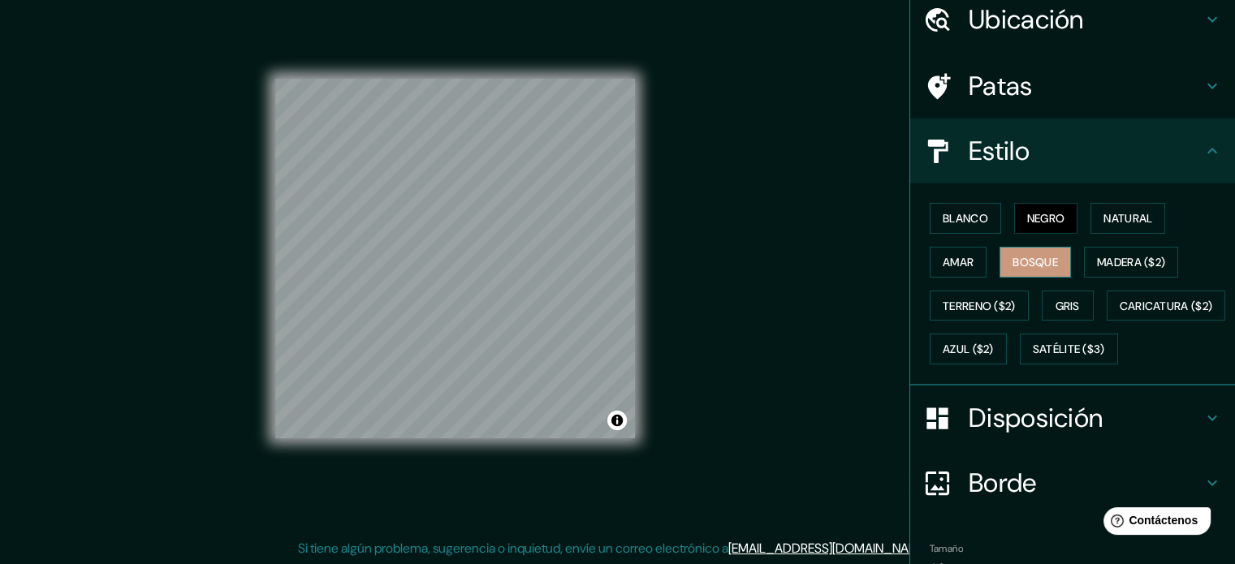
click at [1013, 262] on font "Bosque" at bounding box center [1034, 262] width 45 height 15
click at [1045, 211] on font "Negro" at bounding box center [1046, 218] width 38 height 15
click at [1097, 434] on h4 "Disposición" at bounding box center [1085, 418] width 234 height 32
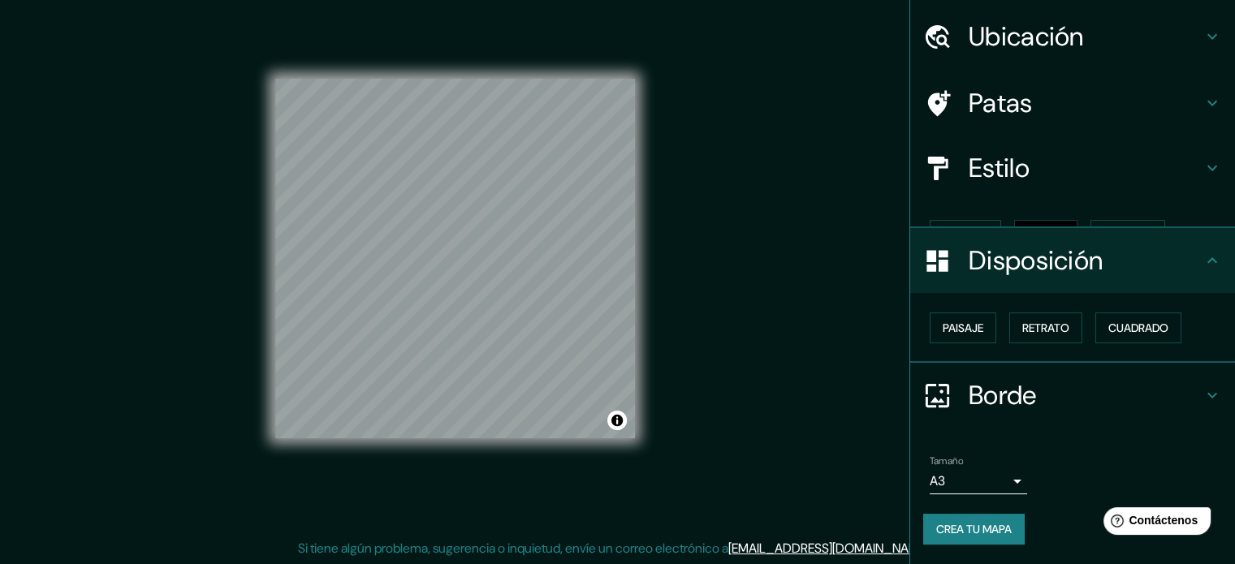
scroll to position [19, 0]
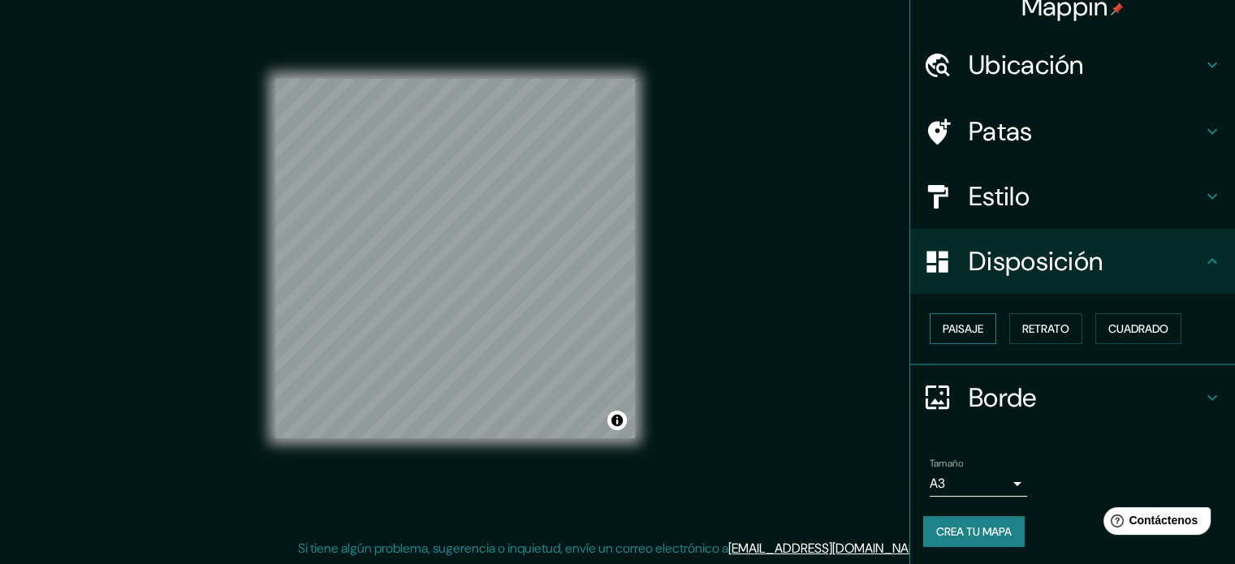
click at [973, 326] on button "Paisaje" at bounding box center [962, 328] width 67 height 31
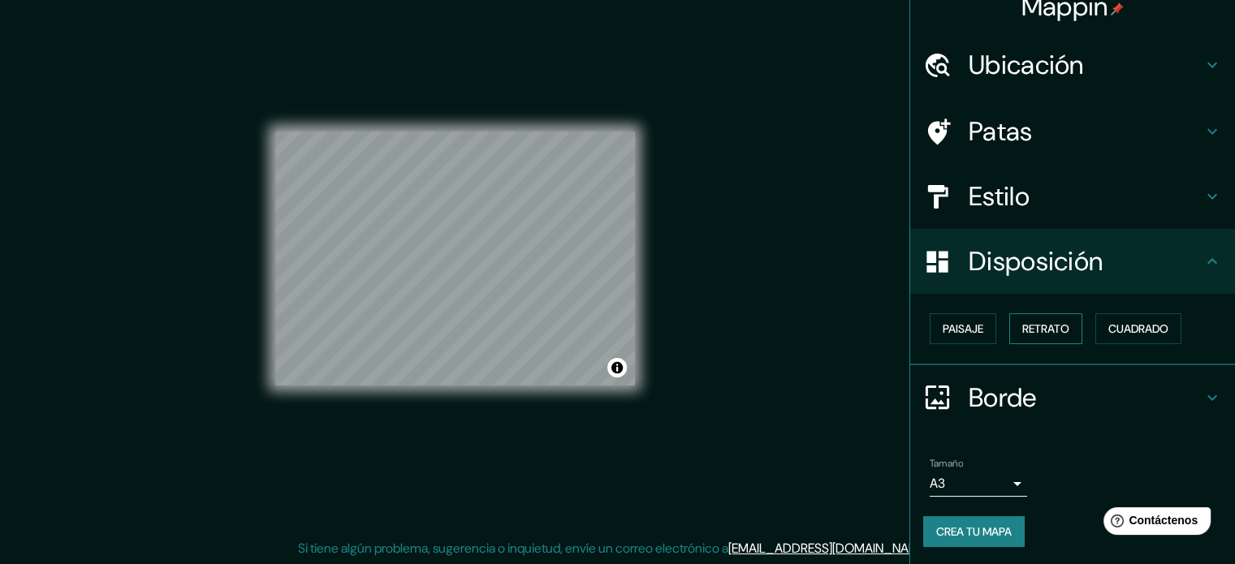
click at [1065, 323] on button "Retrato" at bounding box center [1045, 328] width 73 height 31
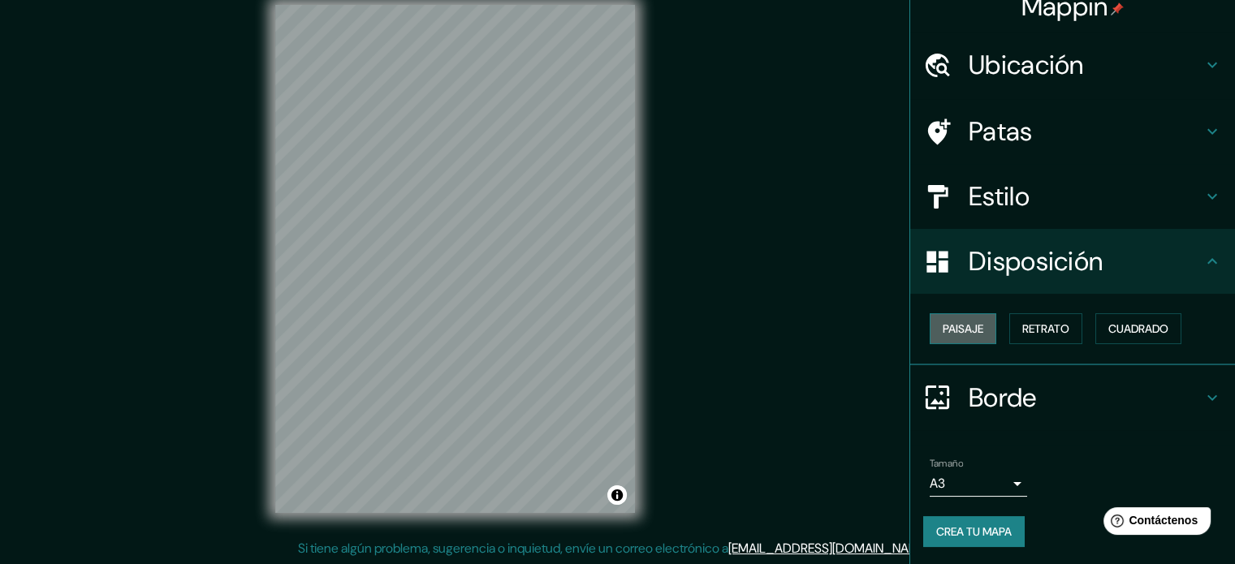
click at [942, 318] on font "Paisaje" at bounding box center [962, 328] width 41 height 21
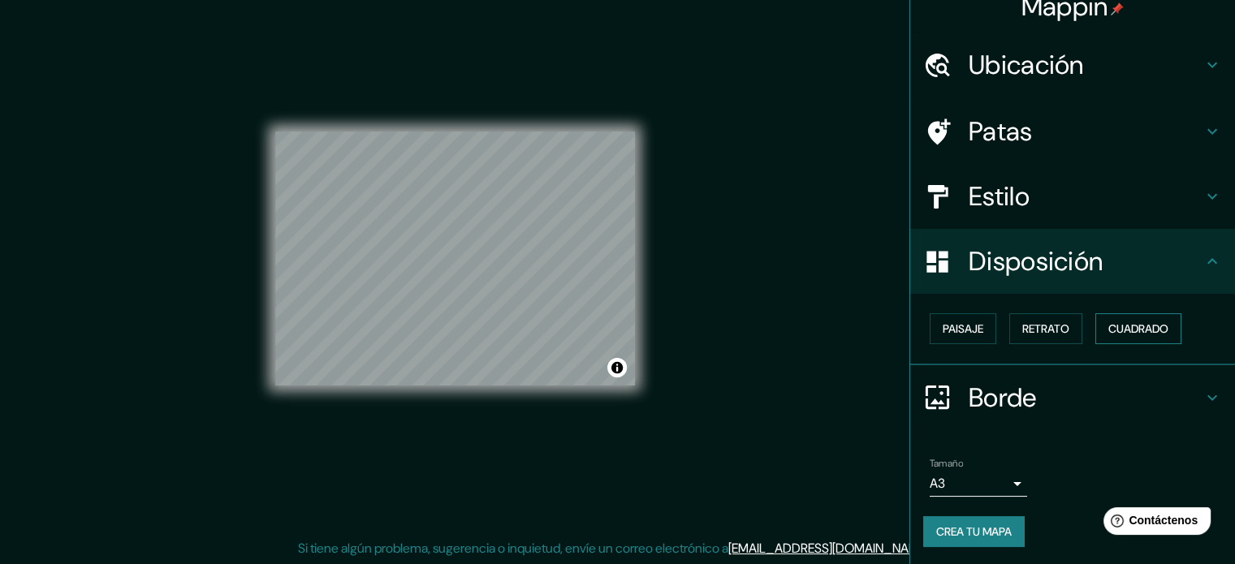
click at [1150, 318] on font "Cuadrado" at bounding box center [1138, 328] width 60 height 21
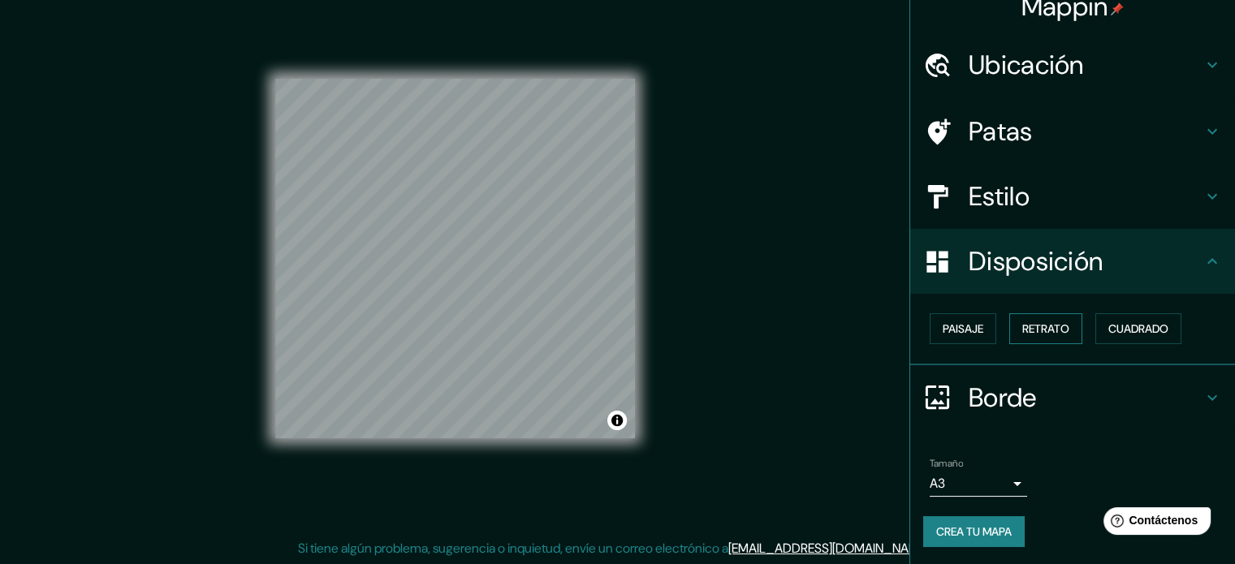
click at [1022, 333] on font "Retrato" at bounding box center [1045, 328] width 47 height 15
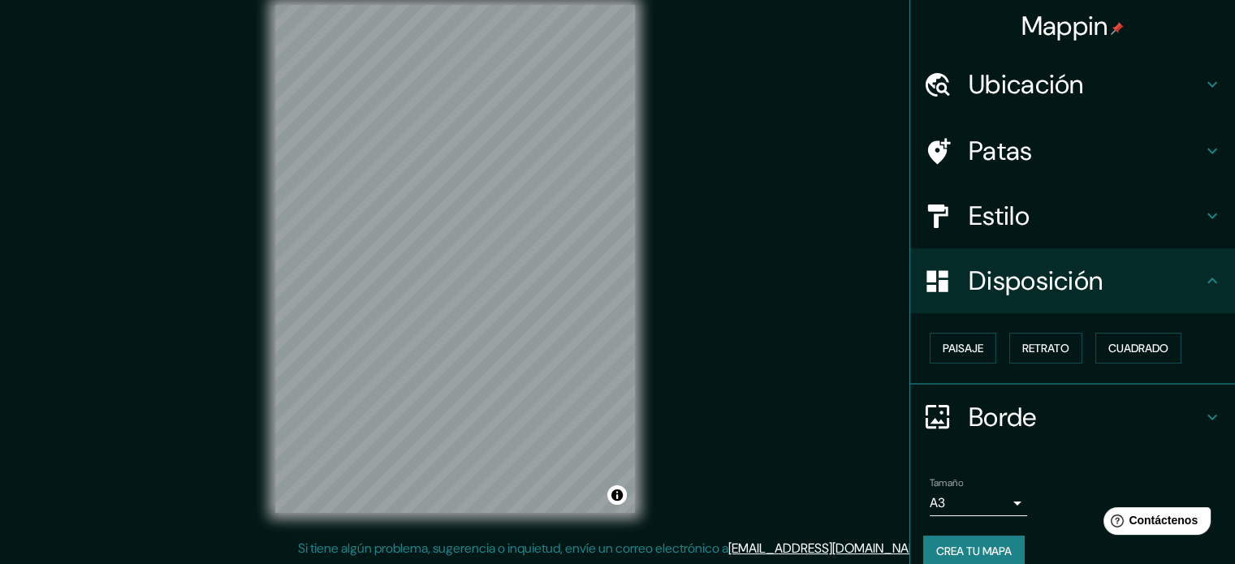
scroll to position [0, 0]
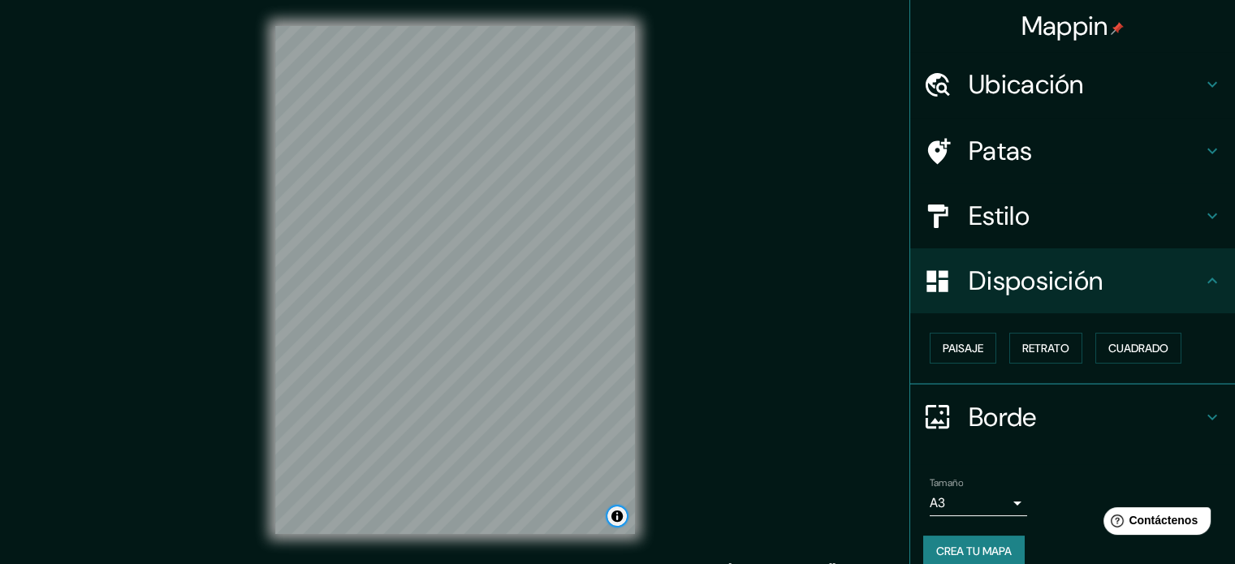
click at [614, 516] on button "Activar o desactivar atribución" at bounding box center [616, 515] width 19 height 19
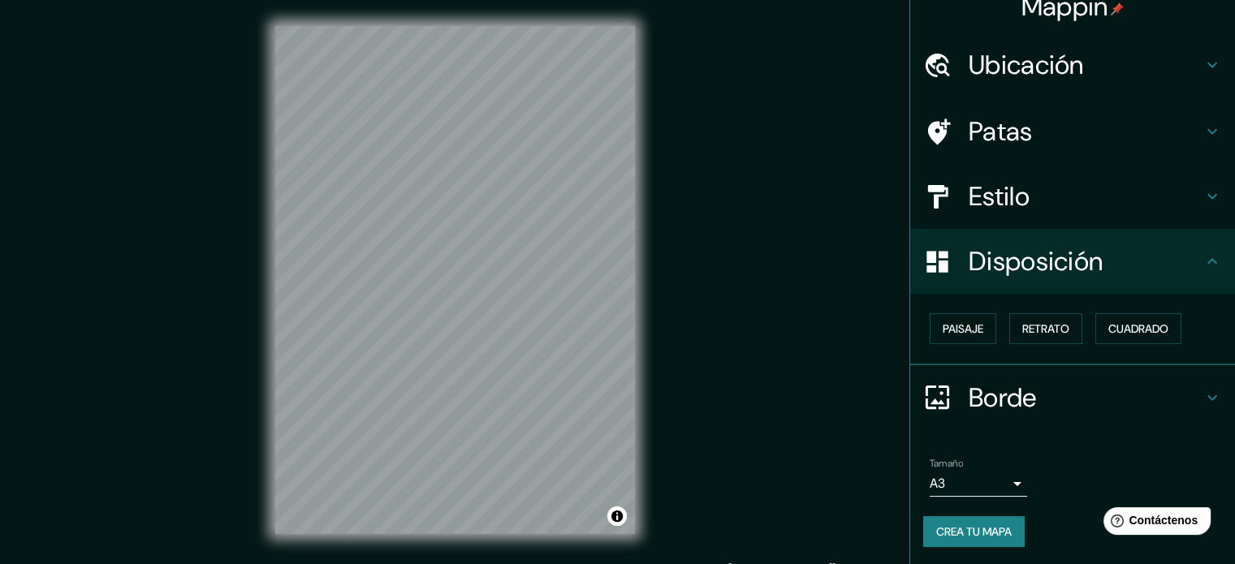
click at [986, 521] on font "Crea tu mapa" at bounding box center [973, 531] width 75 height 21
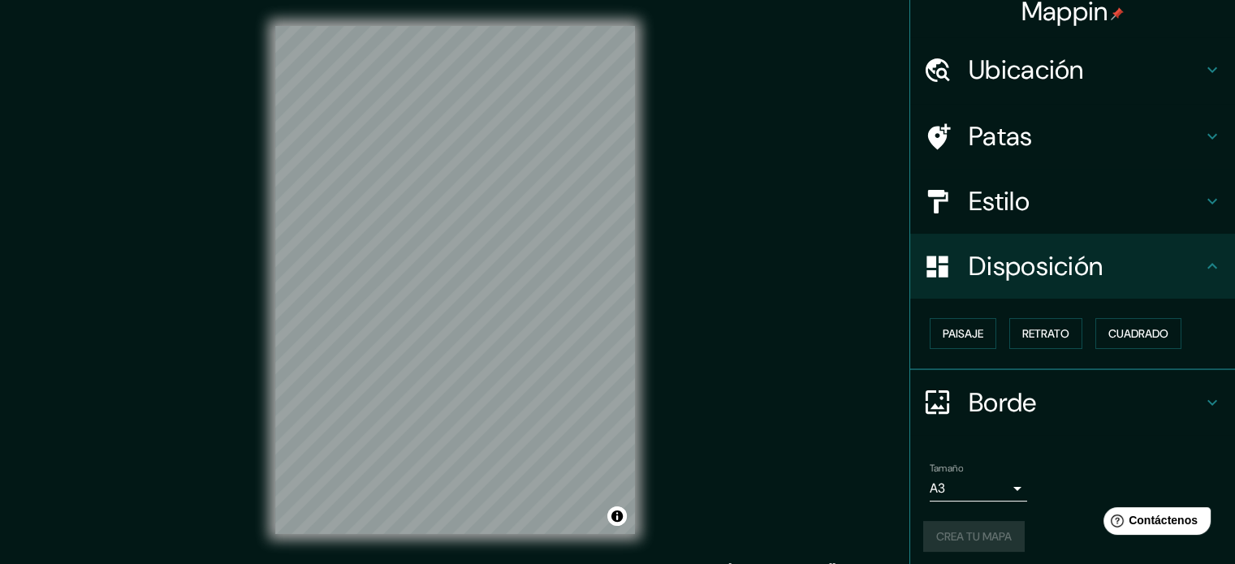
scroll to position [19, 0]
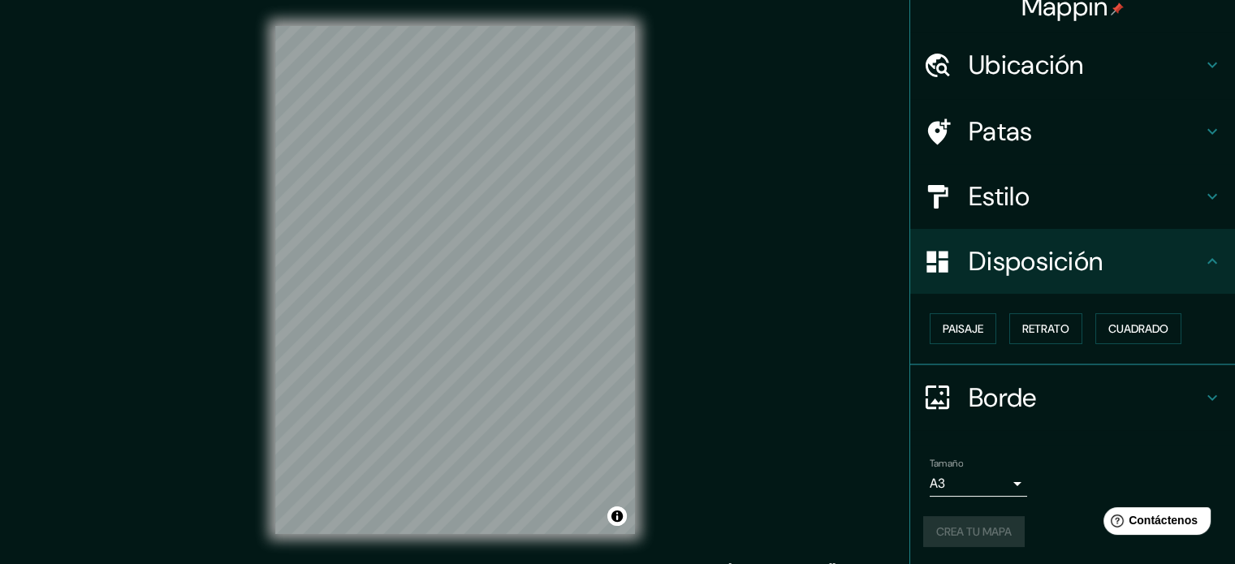
click at [1071, 399] on h4 "Borde" at bounding box center [1085, 397] width 234 height 32
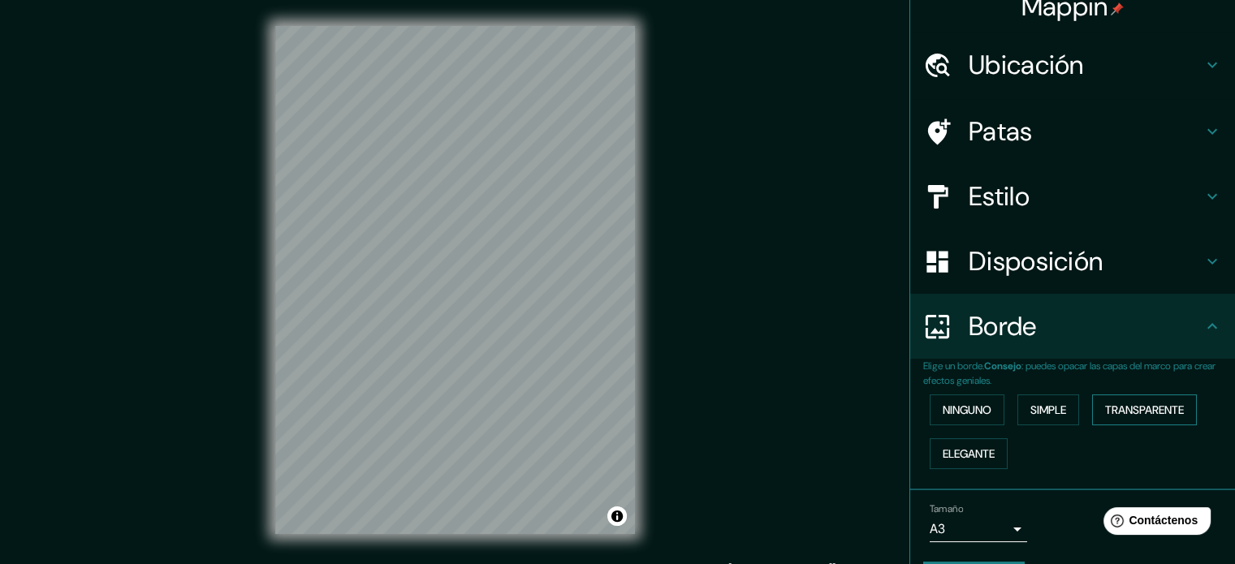
click at [1135, 407] on font "Transparente" at bounding box center [1144, 410] width 79 height 15
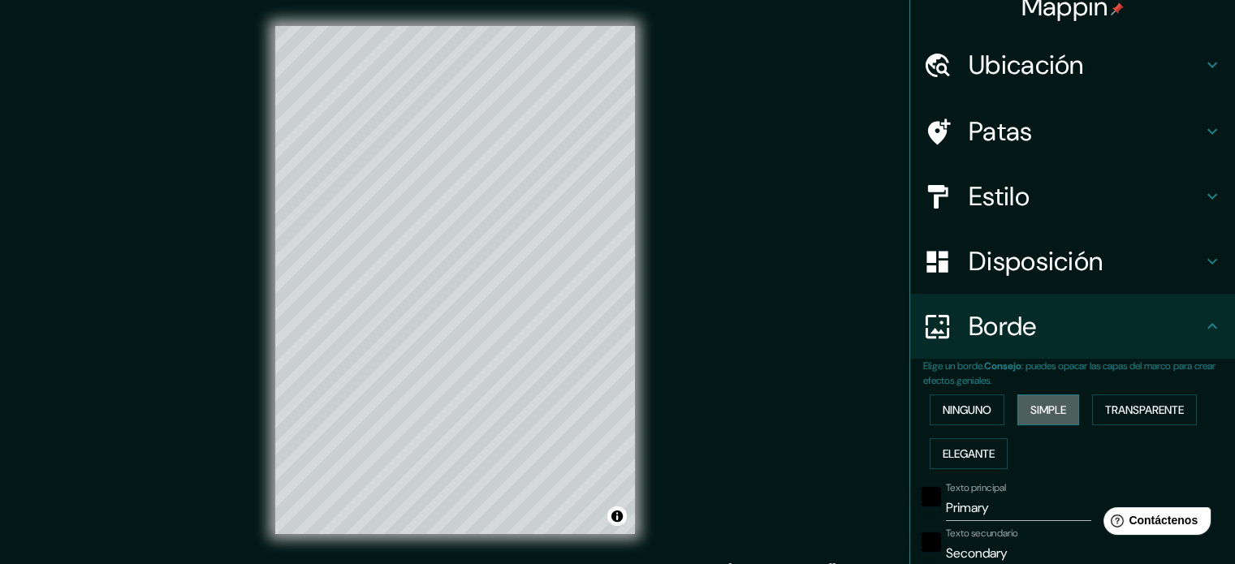
click at [1042, 407] on font "Simple" at bounding box center [1048, 410] width 36 height 15
click at [962, 407] on font "Ninguno" at bounding box center [966, 410] width 49 height 15
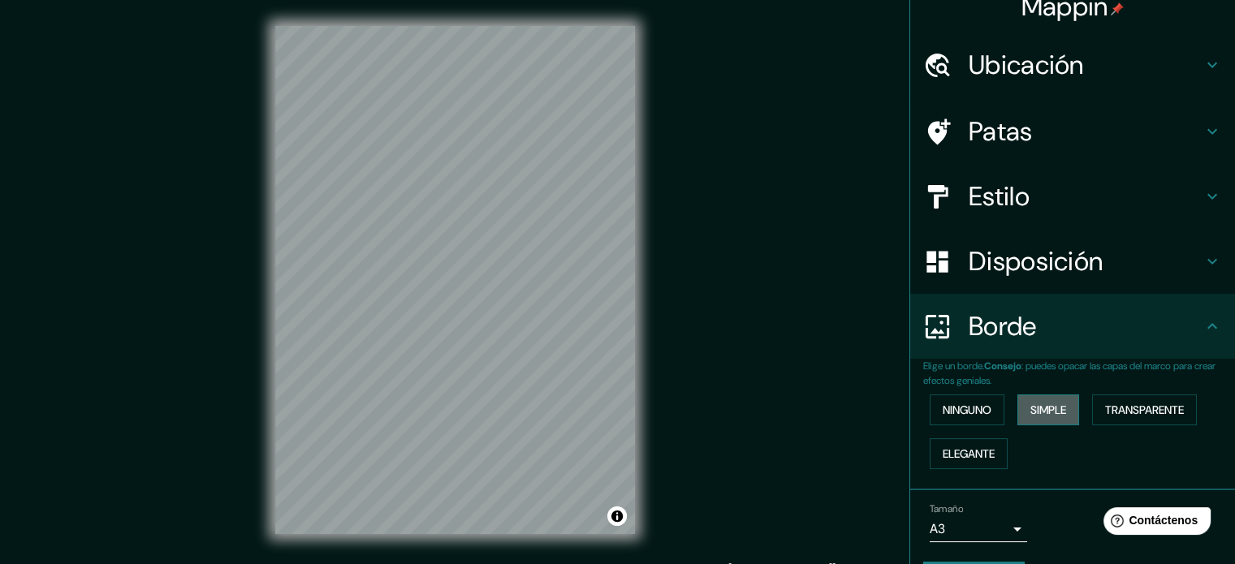
click at [1030, 407] on font "Simple" at bounding box center [1048, 410] width 36 height 15
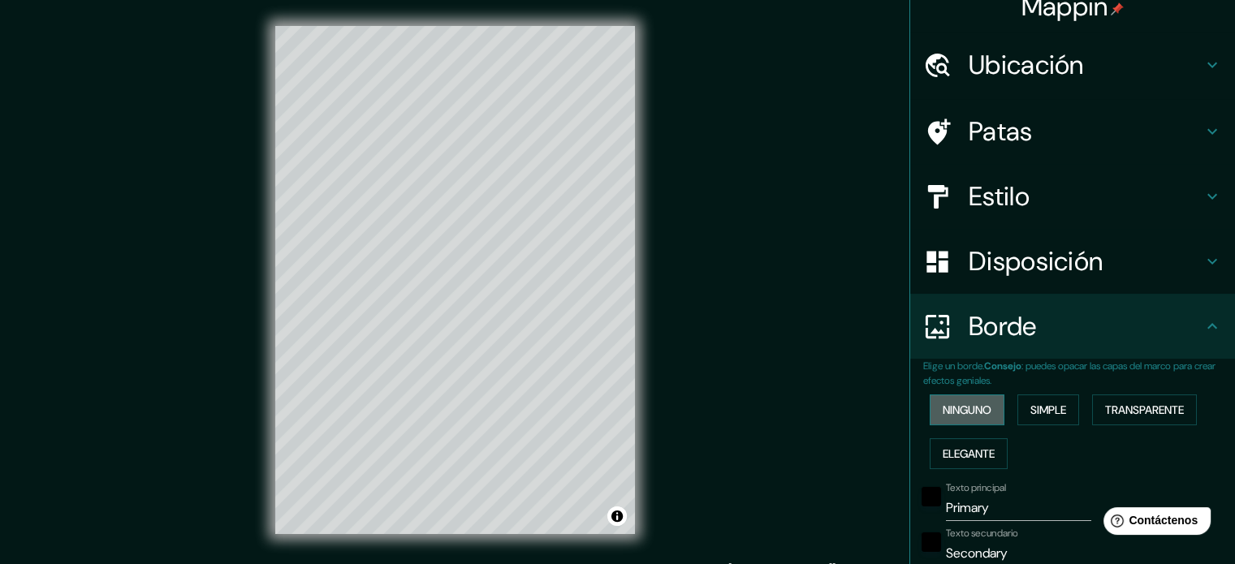
click at [954, 407] on font "Ninguno" at bounding box center [966, 410] width 49 height 15
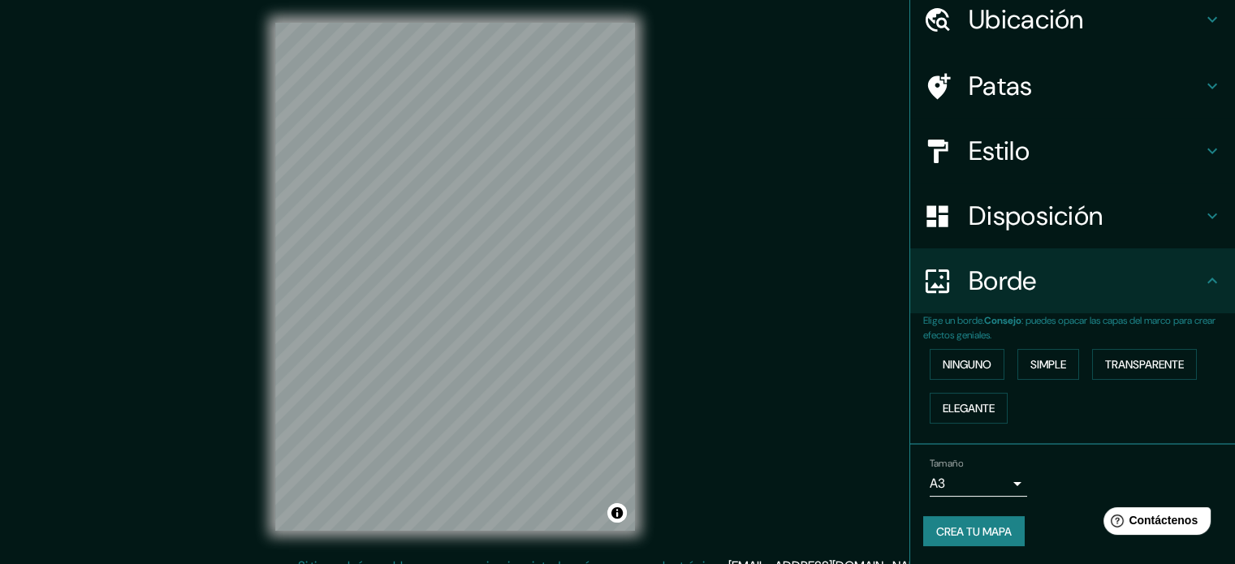
scroll to position [0, 0]
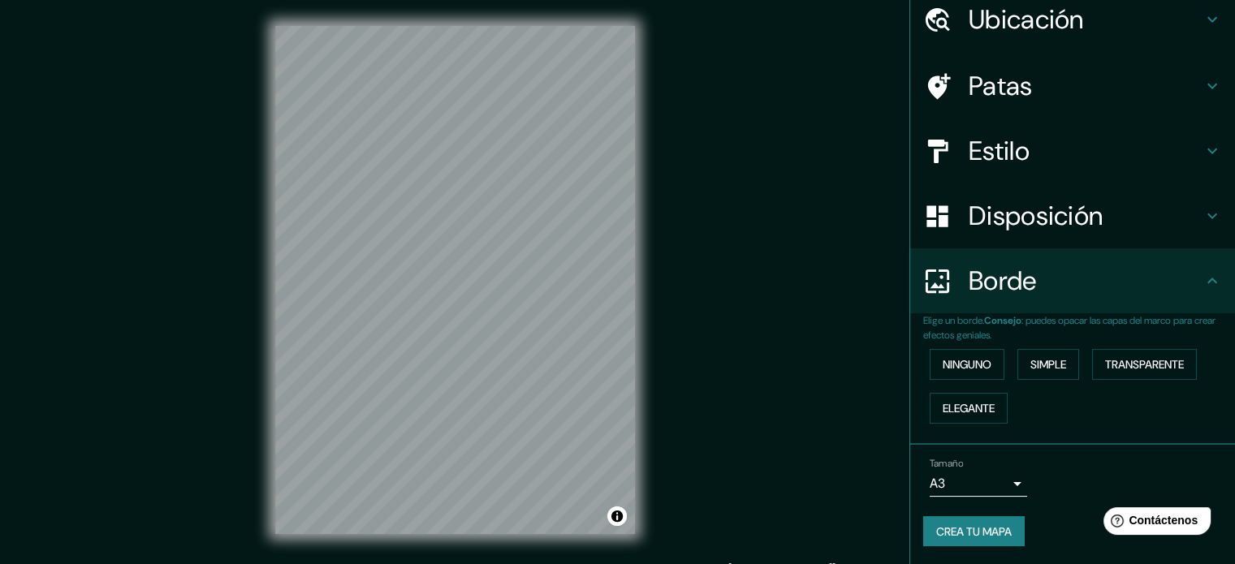
click at [954, 532] on font "Crea tu mapa" at bounding box center [973, 531] width 75 height 15
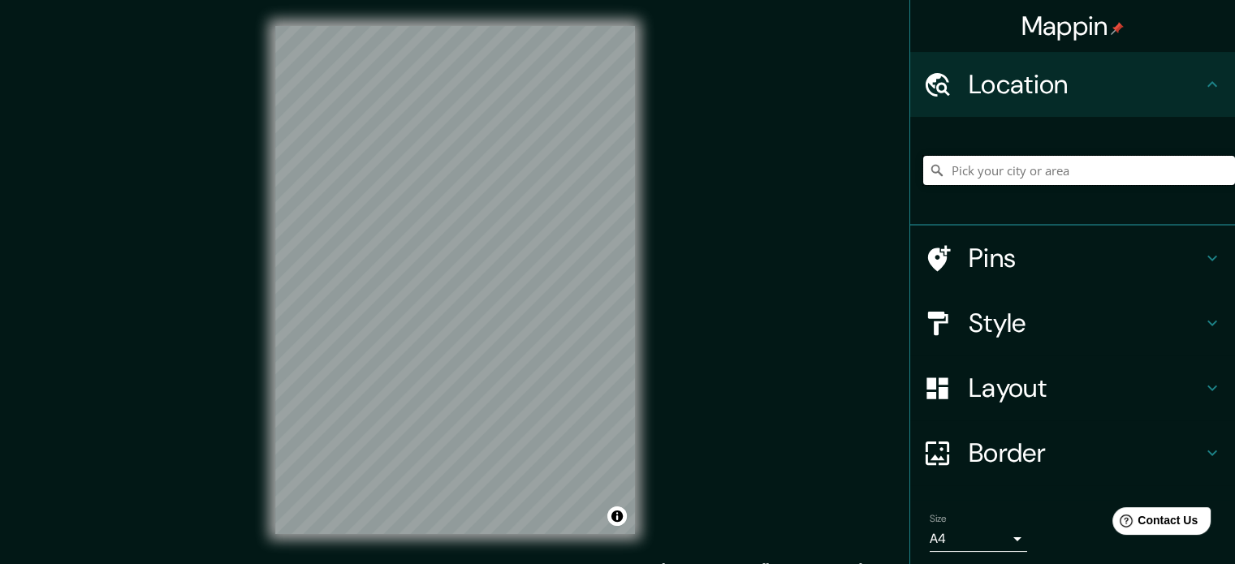
click at [1088, 166] on input "Pick your city or area" at bounding box center [1079, 170] width 312 height 29
type input "[DATE][GEOGRAPHIC_DATA][PERSON_NAME], [GEOGRAPHIC_DATA], [GEOGRAPHIC_DATA]"
click at [1118, 323] on h4 "Style" at bounding box center [1085, 323] width 234 height 32
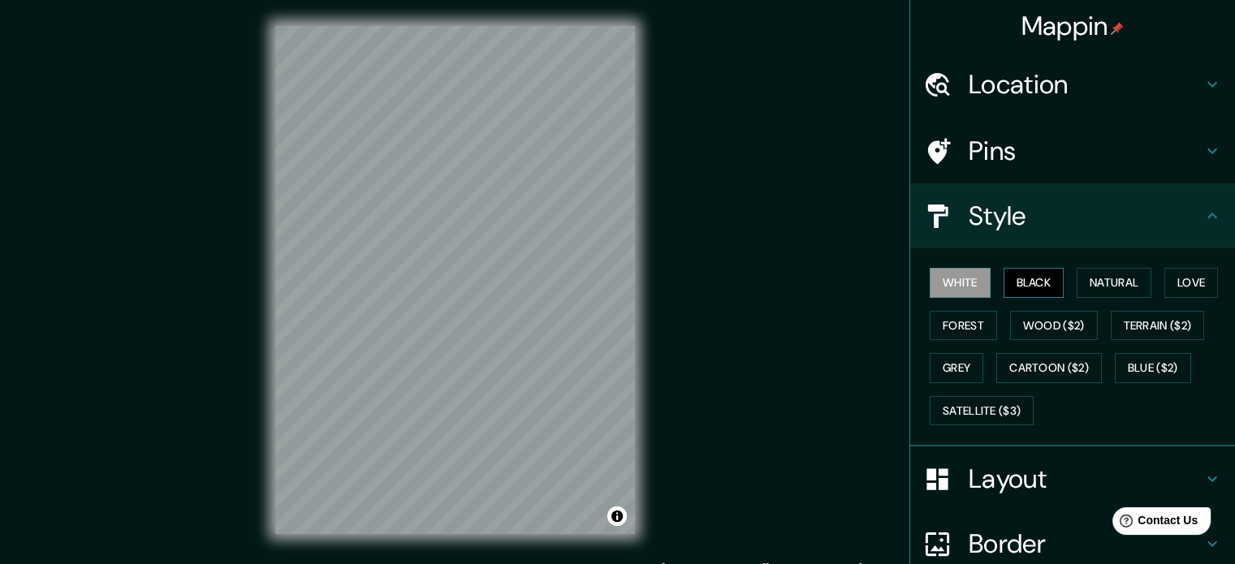
click at [1003, 276] on button "Black" at bounding box center [1033, 283] width 61 height 30
click at [1062, 163] on h4 "Pins" at bounding box center [1085, 151] width 234 height 32
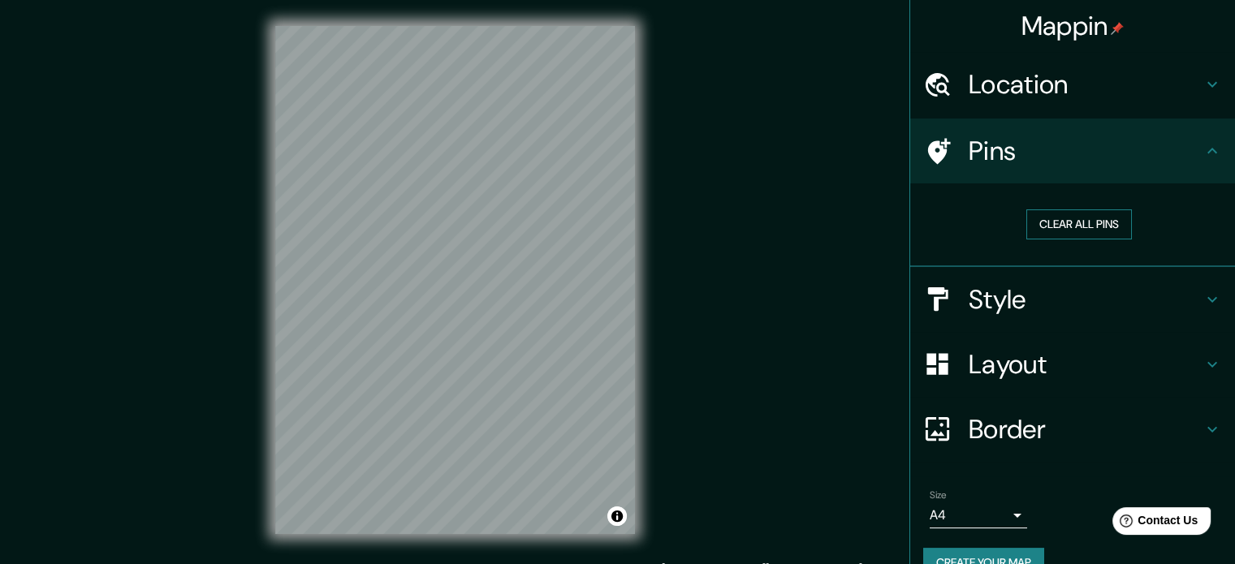
click at [1082, 222] on button "Clear all pins" at bounding box center [1079, 224] width 106 height 30
click at [1041, 153] on h4 "Pins" at bounding box center [1085, 151] width 234 height 32
click at [1092, 360] on h4 "Layout" at bounding box center [1085, 364] width 234 height 32
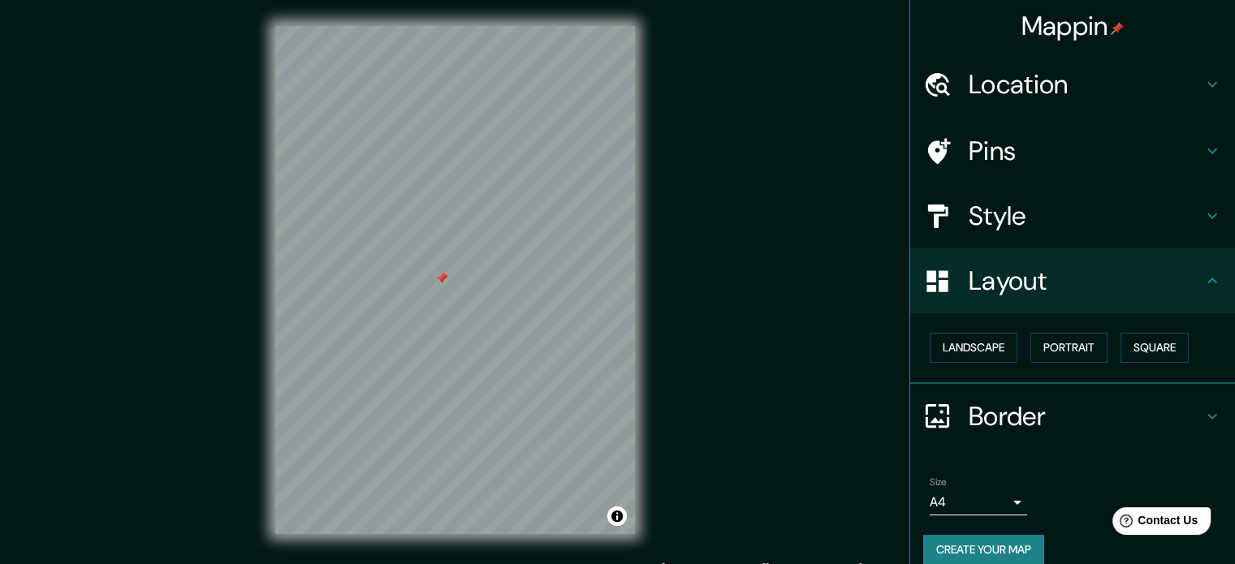
click at [1143, 292] on h4 "Layout" at bounding box center [1085, 281] width 234 height 32
click at [1049, 414] on h4 "Border" at bounding box center [1085, 416] width 234 height 32
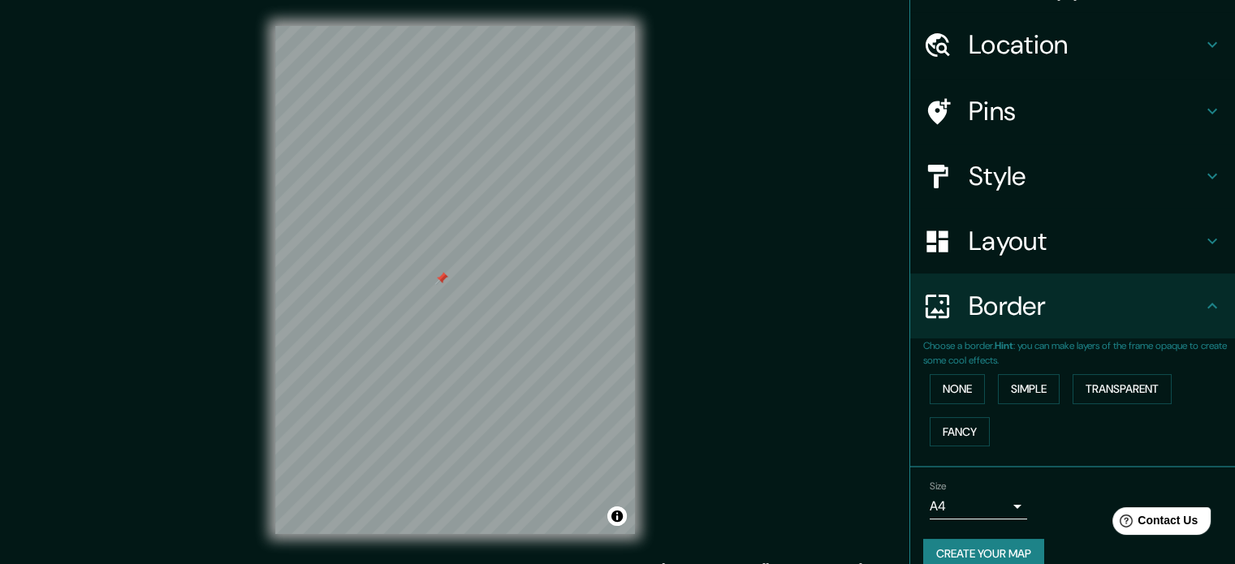
scroll to position [62, 0]
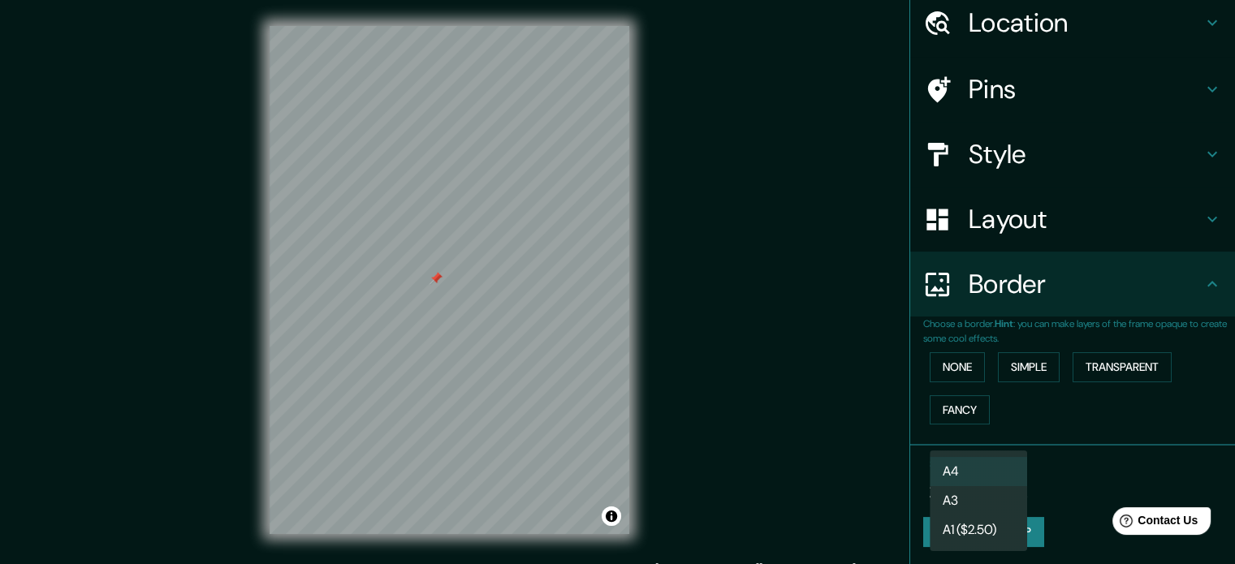
click at [993, 469] on body "Mappin Location San Miguel de Tucumán, Provincia de Tucumán, Argentina San Migu…" at bounding box center [617, 282] width 1235 height 564
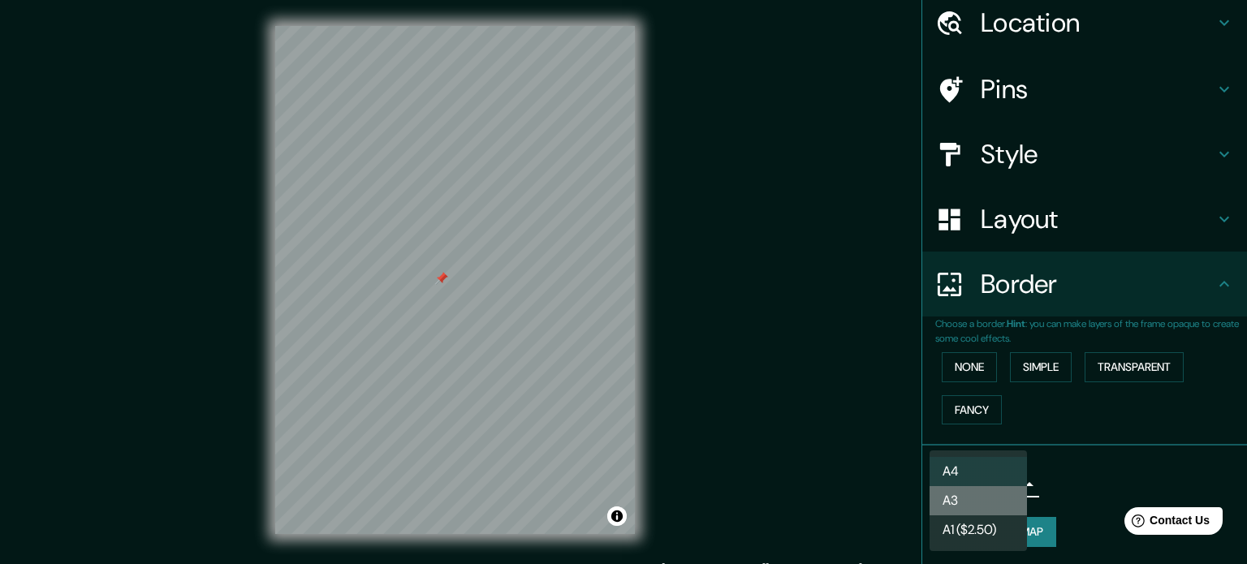
click at [977, 508] on li "A3" at bounding box center [977, 500] width 97 height 29
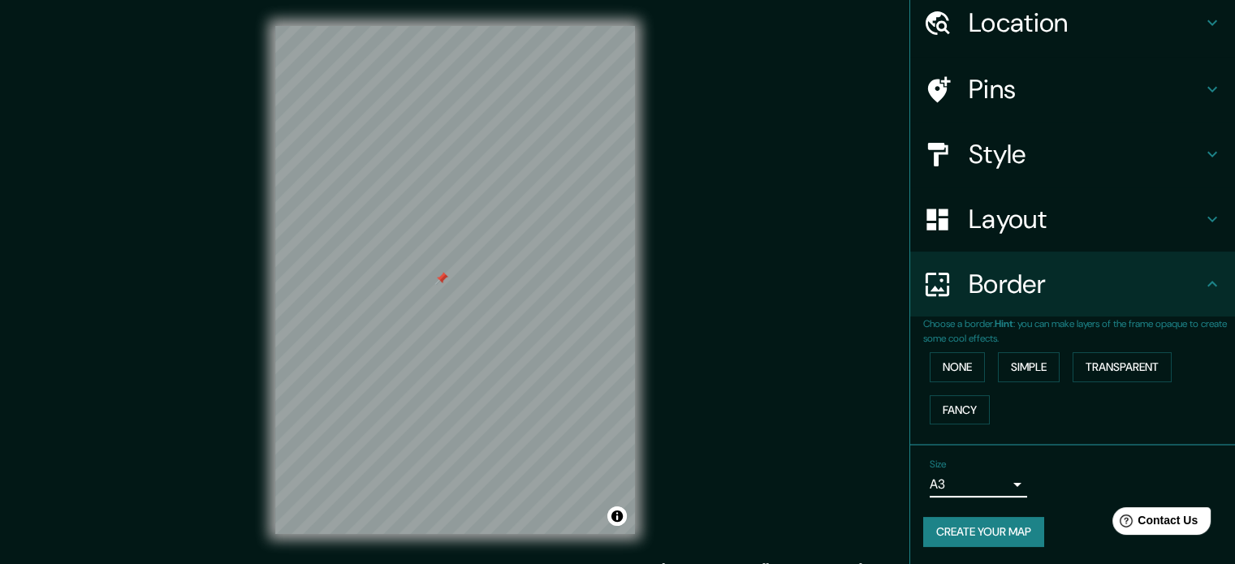
click at [983, 528] on button "Create your map" at bounding box center [983, 532] width 121 height 30
drag, startPoint x: 636, startPoint y: 330, endPoint x: 975, endPoint y: 538, distance: 397.8
click at [975, 538] on button "Create your map" at bounding box center [983, 532] width 121 height 30
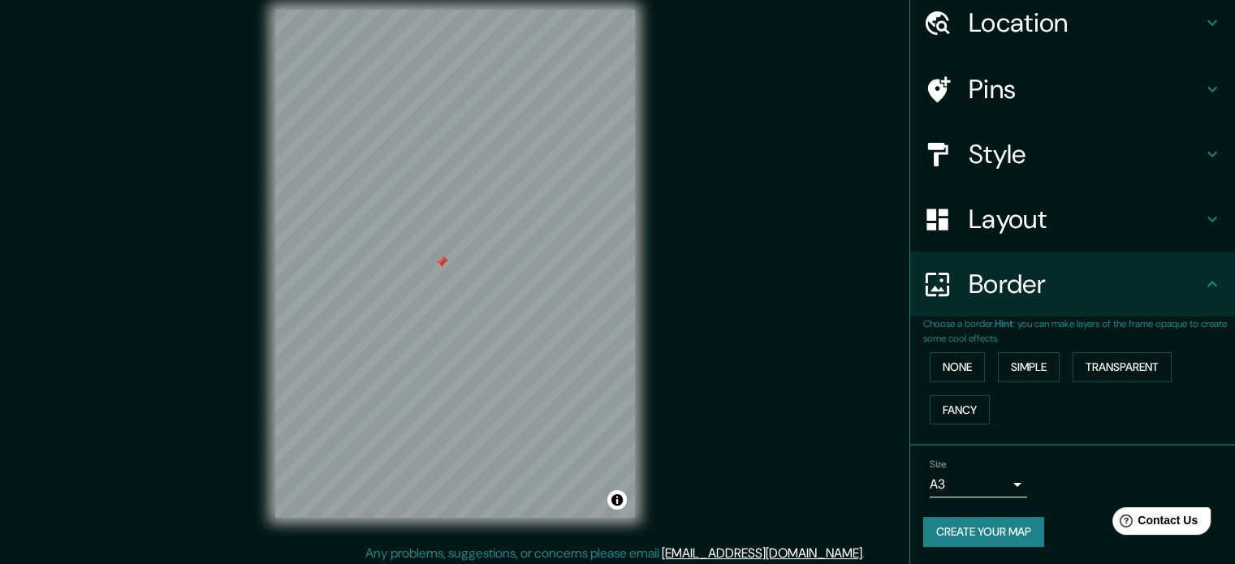
scroll to position [21, 0]
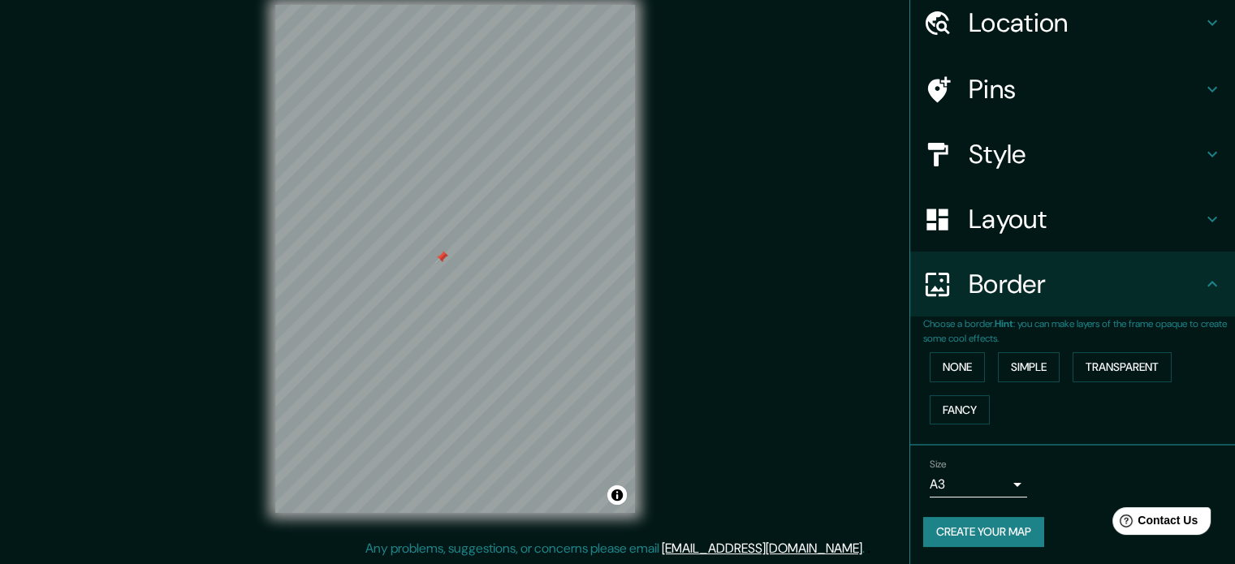
click at [990, 537] on button "Create your map" at bounding box center [983, 532] width 121 height 30
click at [960, 364] on button "None" at bounding box center [956, 367] width 55 height 30
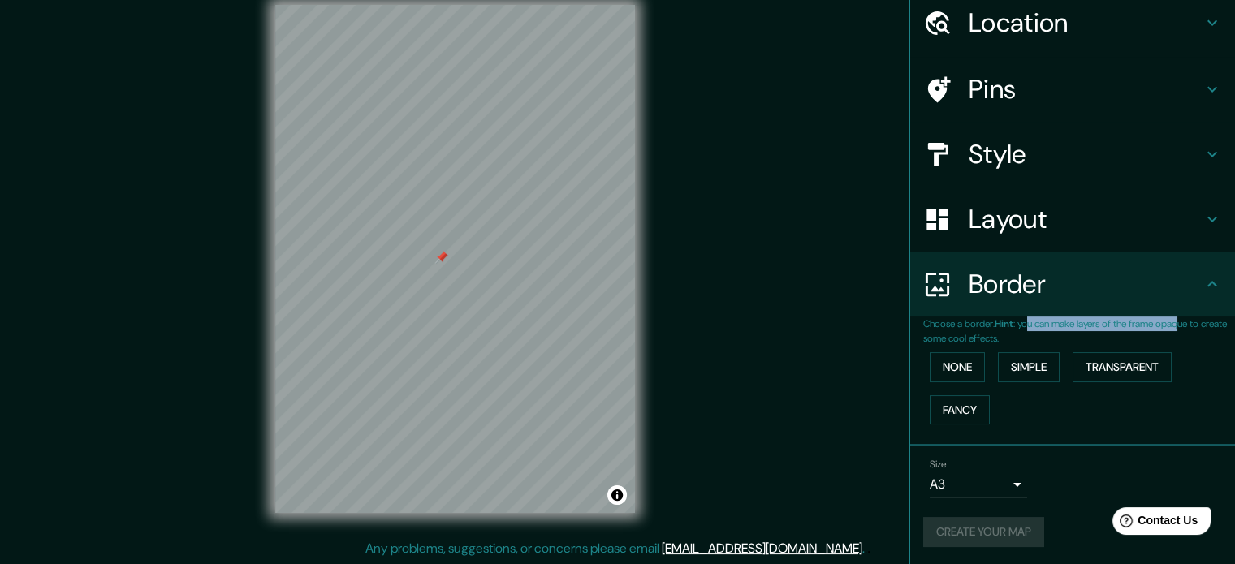
drag, startPoint x: 1023, startPoint y: 321, endPoint x: 1191, endPoint y: 319, distance: 168.0
click at [1191, 319] on p "Choose a border. Hint : you can make layers of the frame opaque to create some …" at bounding box center [1079, 331] width 312 height 29
click at [1178, 337] on p "Choose a border. Hint : you can make layers of the frame opaque to create some …" at bounding box center [1079, 331] width 312 height 29
click at [957, 410] on button "Fancy" at bounding box center [959, 410] width 60 height 30
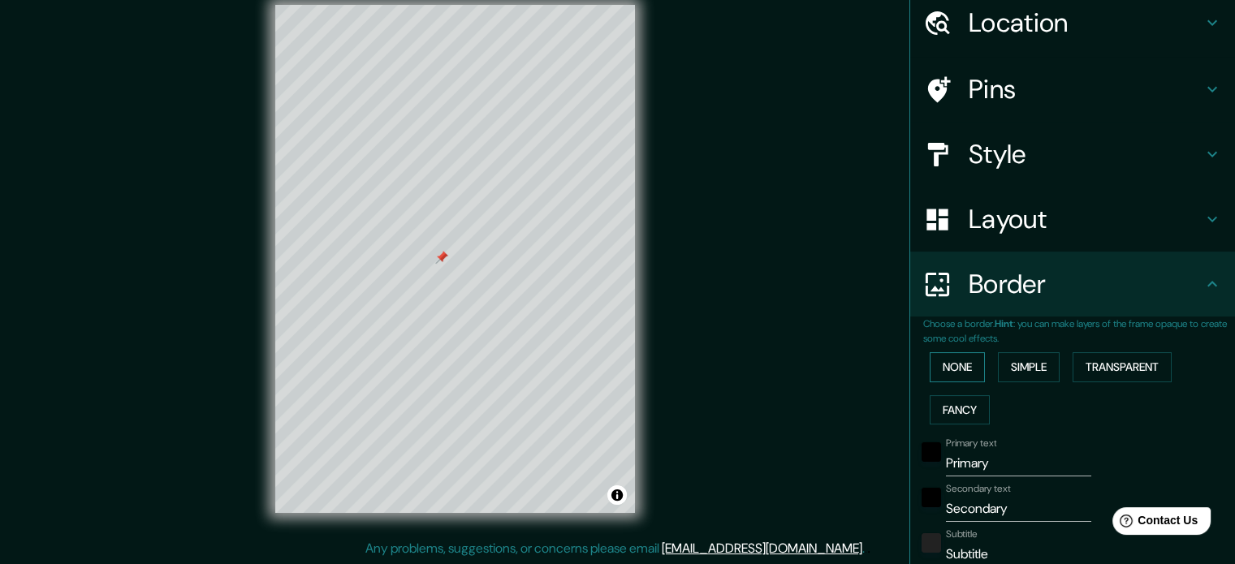
click at [945, 369] on button "None" at bounding box center [956, 367] width 55 height 30
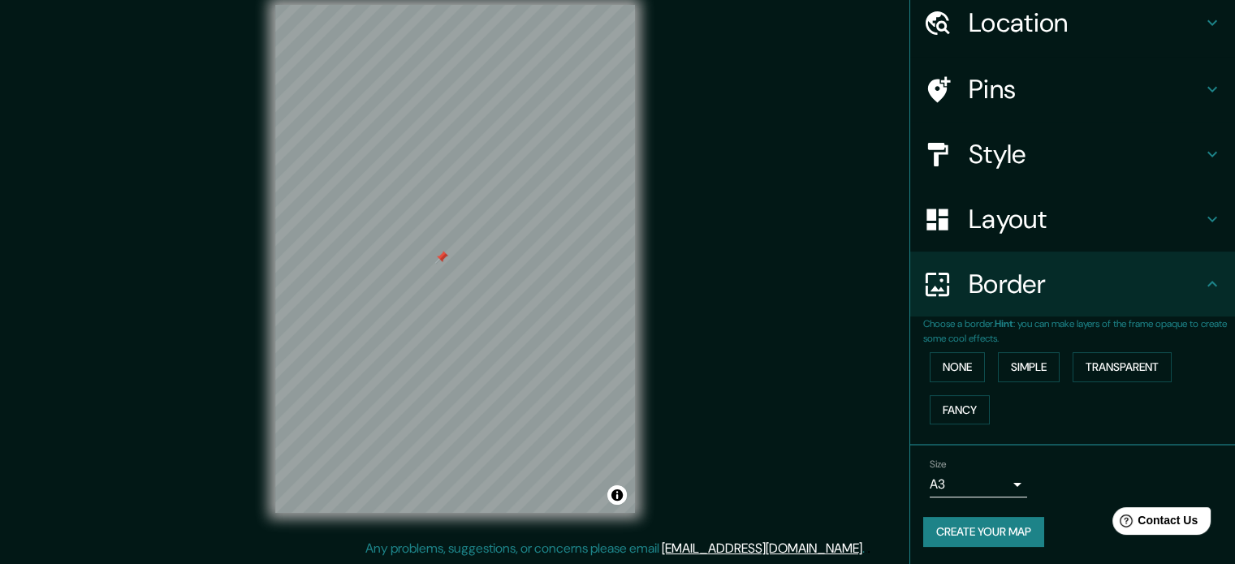
click at [997, 525] on button "Create your map" at bounding box center [983, 532] width 121 height 30
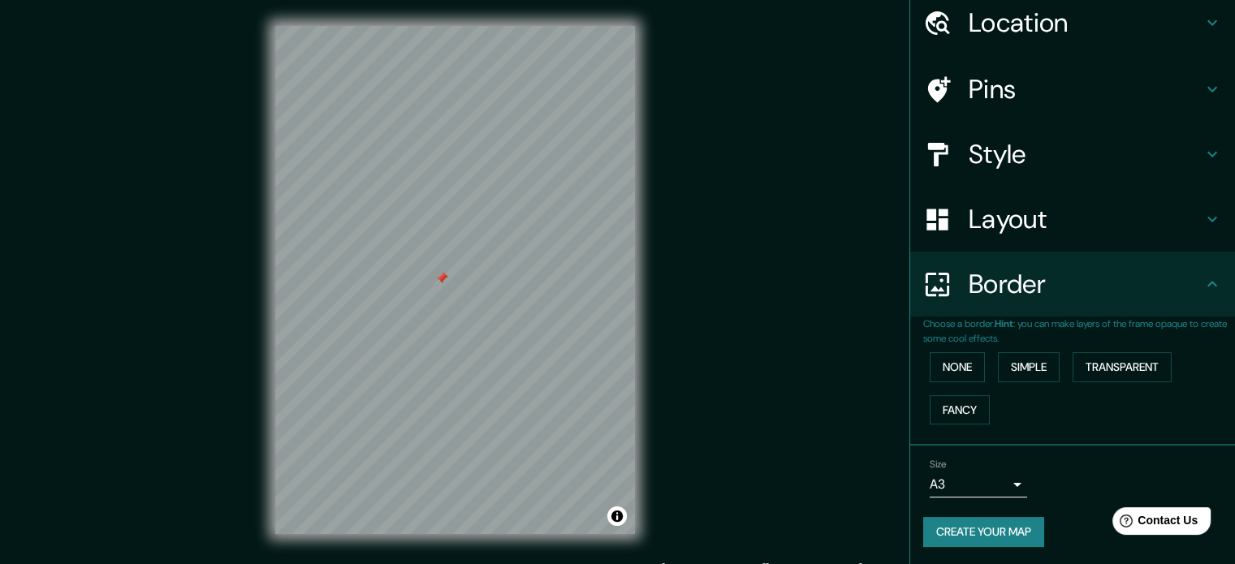
click at [984, 535] on button "Create your map" at bounding box center [983, 532] width 121 height 30
drag, startPoint x: 987, startPoint y: 533, endPoint x: 751, endPoint y: 51, distance: 536.9
click at [751, 51] on div "Mappin Location San Miguel de Tucumán, Provincia de Tucumán, Argentina San Migu…" at bounding box center [617, 293] width 1235 height 586
click at [545, 175] on div at bounding box center [548, 176] width 13 height 13
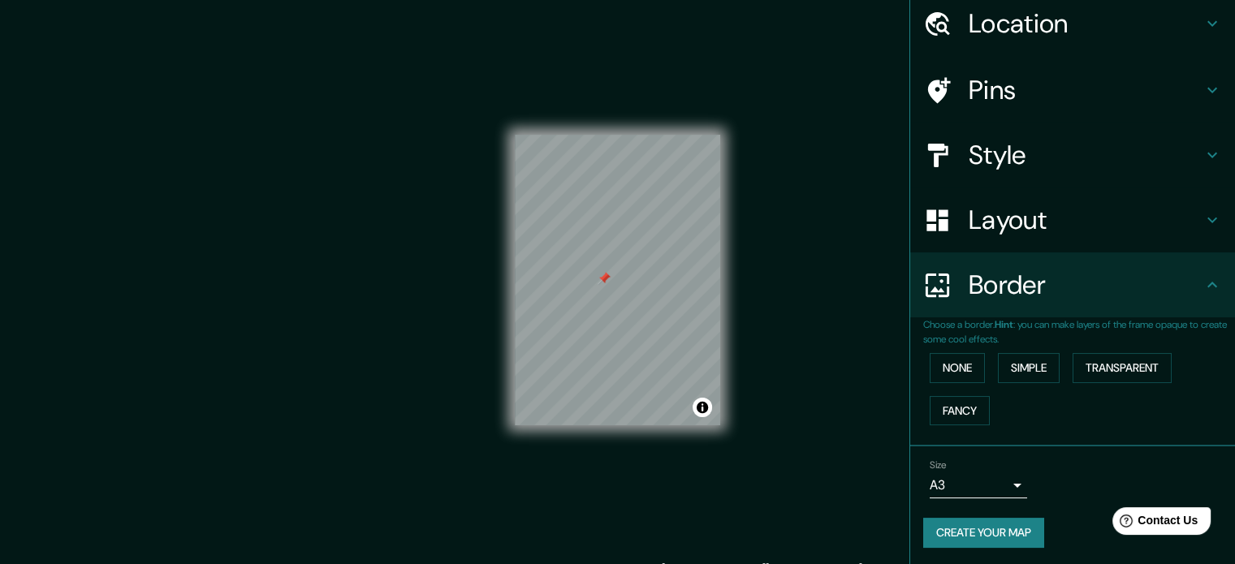
scroll to position [61, 0]
